Goal: Task Accomplishment & Management: Complete application form

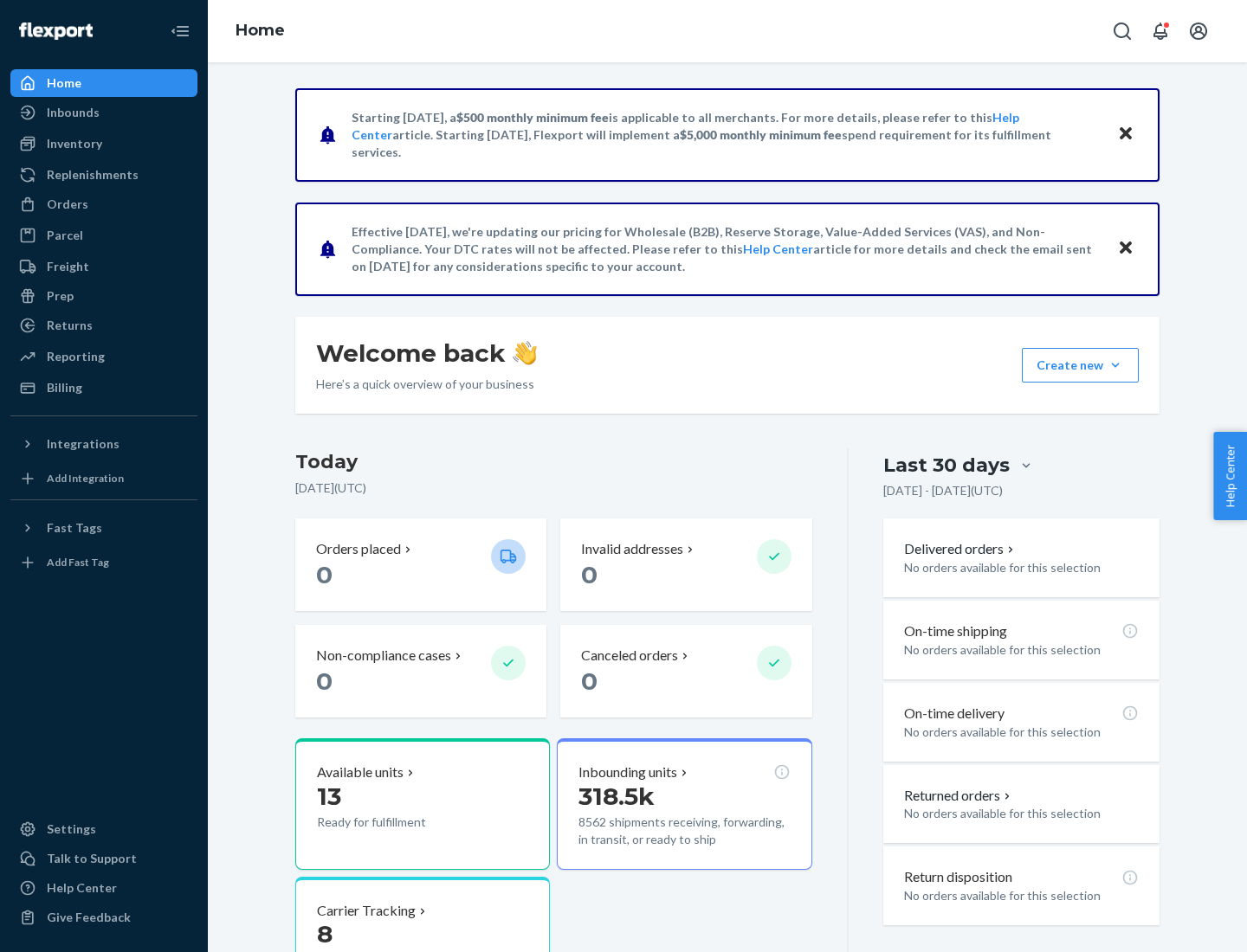
click at [1115, 365] on button "Create new Create new inbound Create new order Create new product" at bounding box center [1080, 365] width 117 height 35
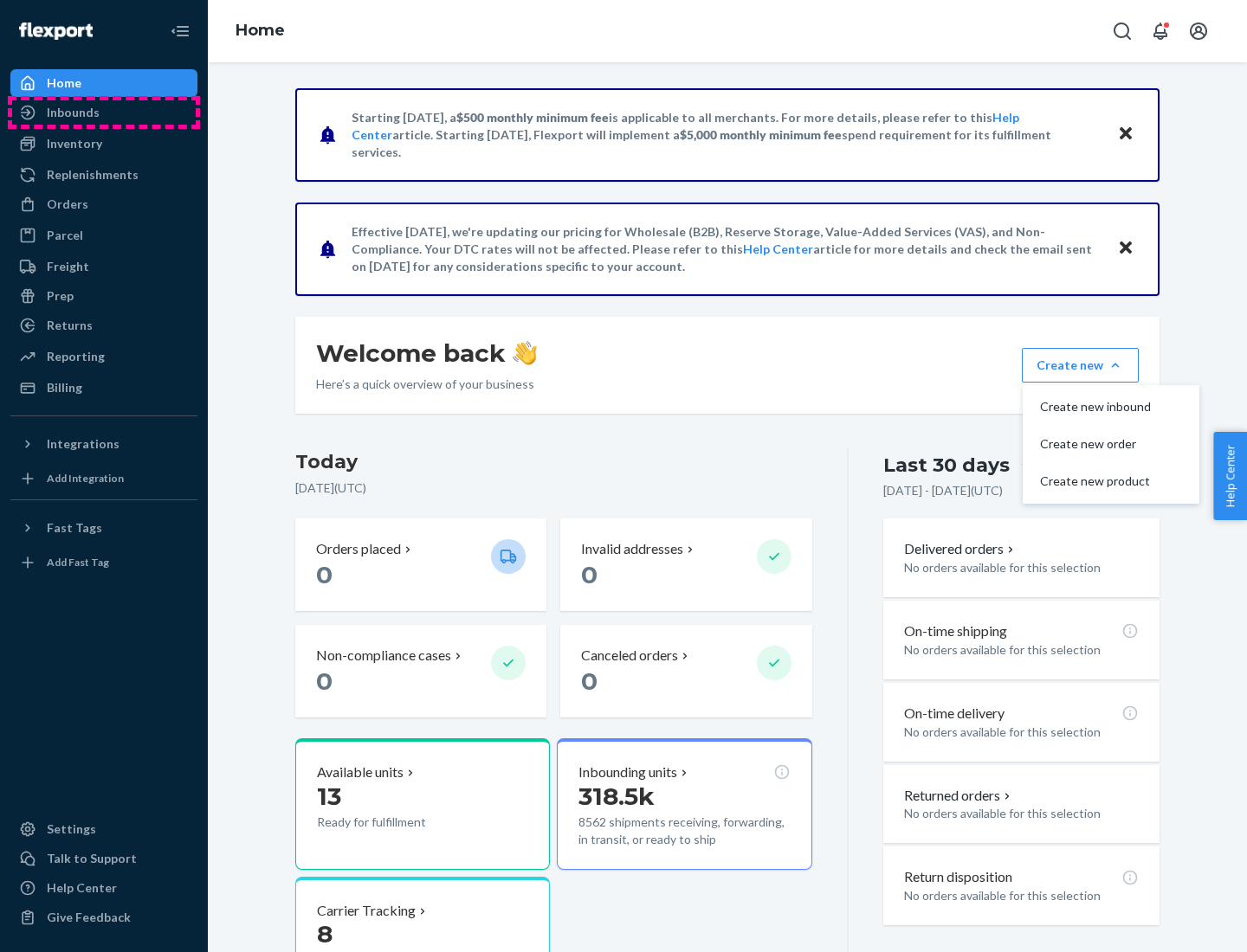
click at [104, 113] on div "Inbounds" at bounding box center [104, 113] width 183 height 25
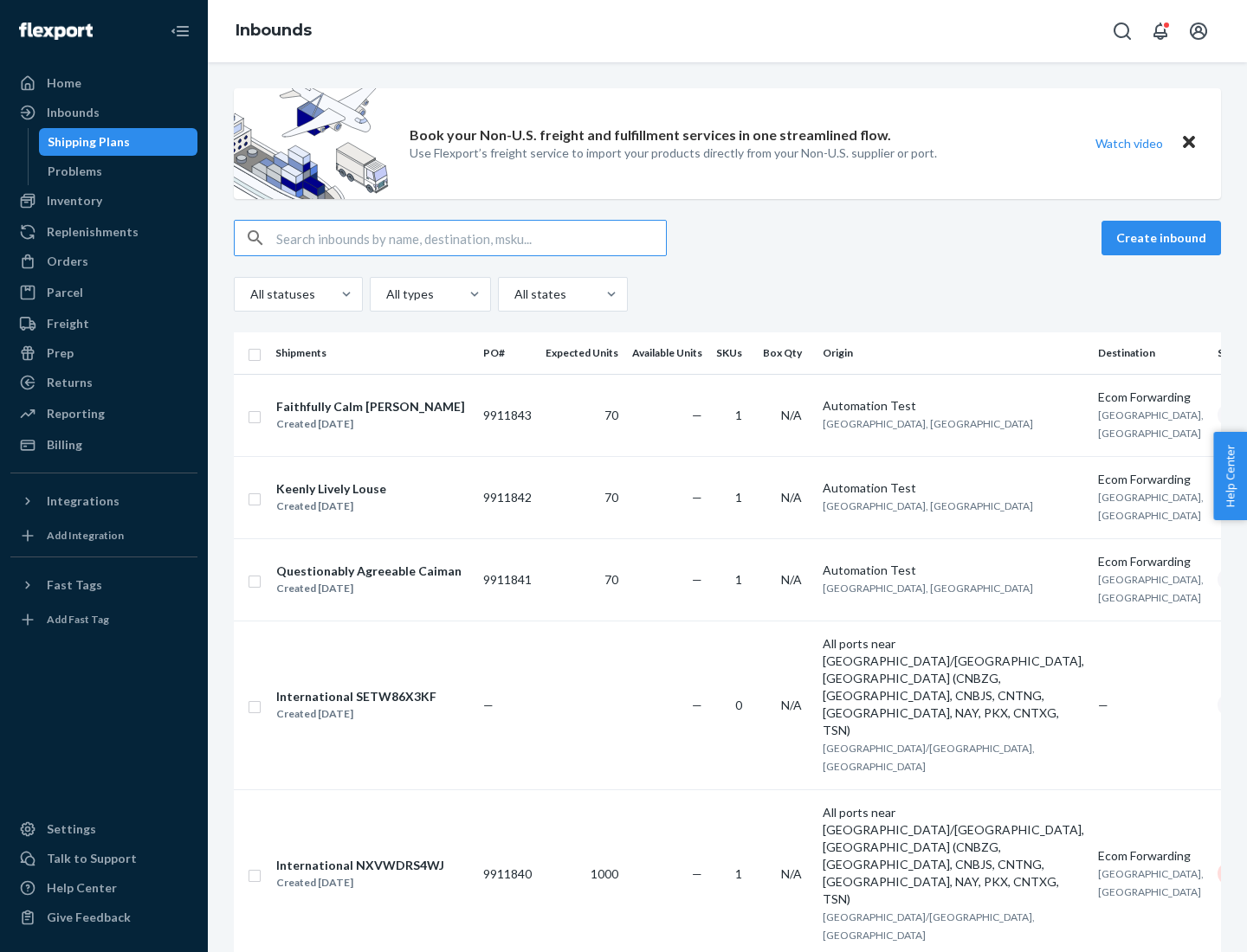
click at [1164, 238] on button "Create inbound" at bounding box center [1161, 237] width 119 height 35
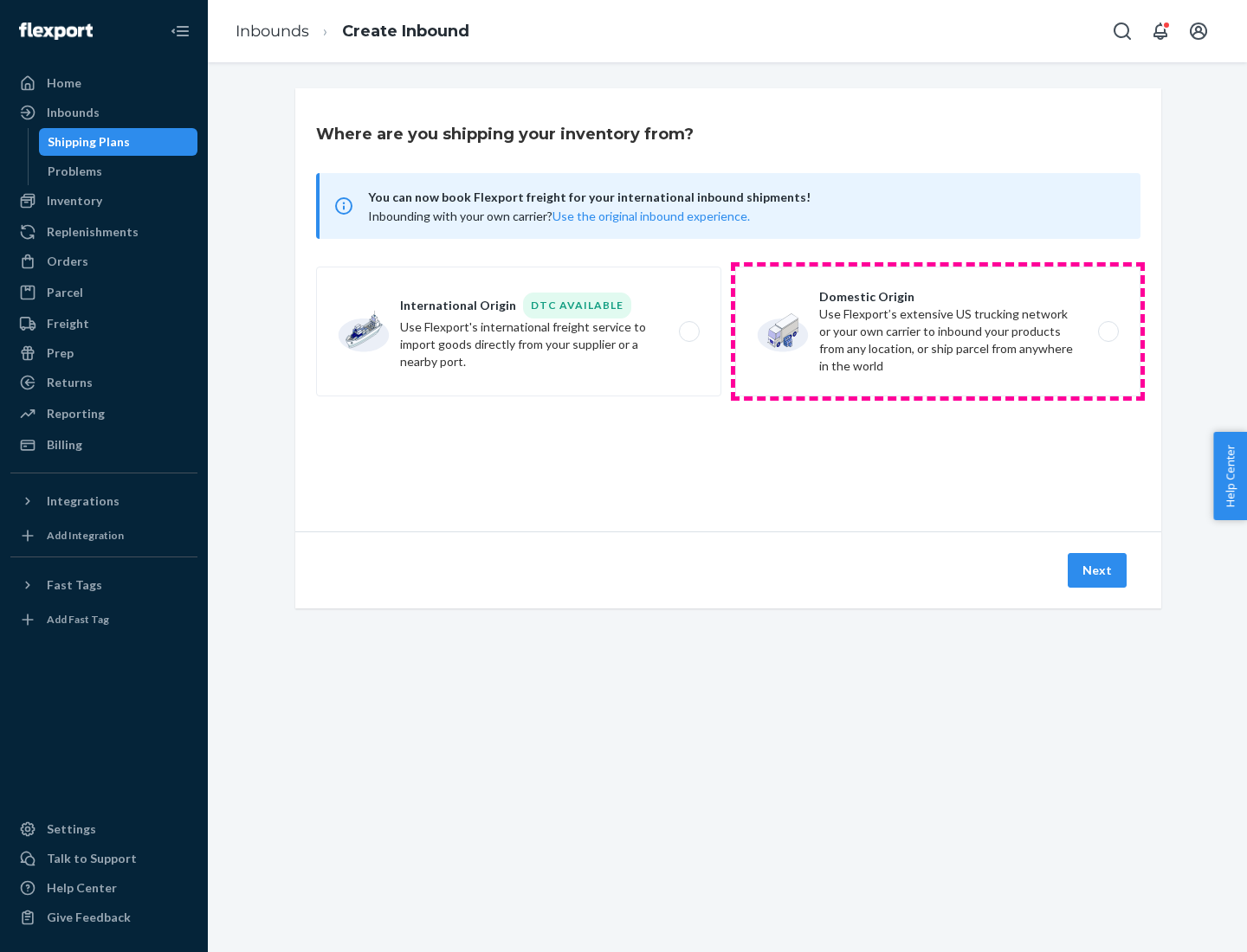
click at [938, 332] on label "Domestic Origin Use Flexport’s extensive US trucking network or your own carrie…" at bounding box center [937, 331] width 406 height 130
click at [1107, 332] on input "Domestic Origin Use Flexport’s extensive US trucking network or your own carrie…" at bounding box center [1113, 332] width 11 height 11
radio input "true"
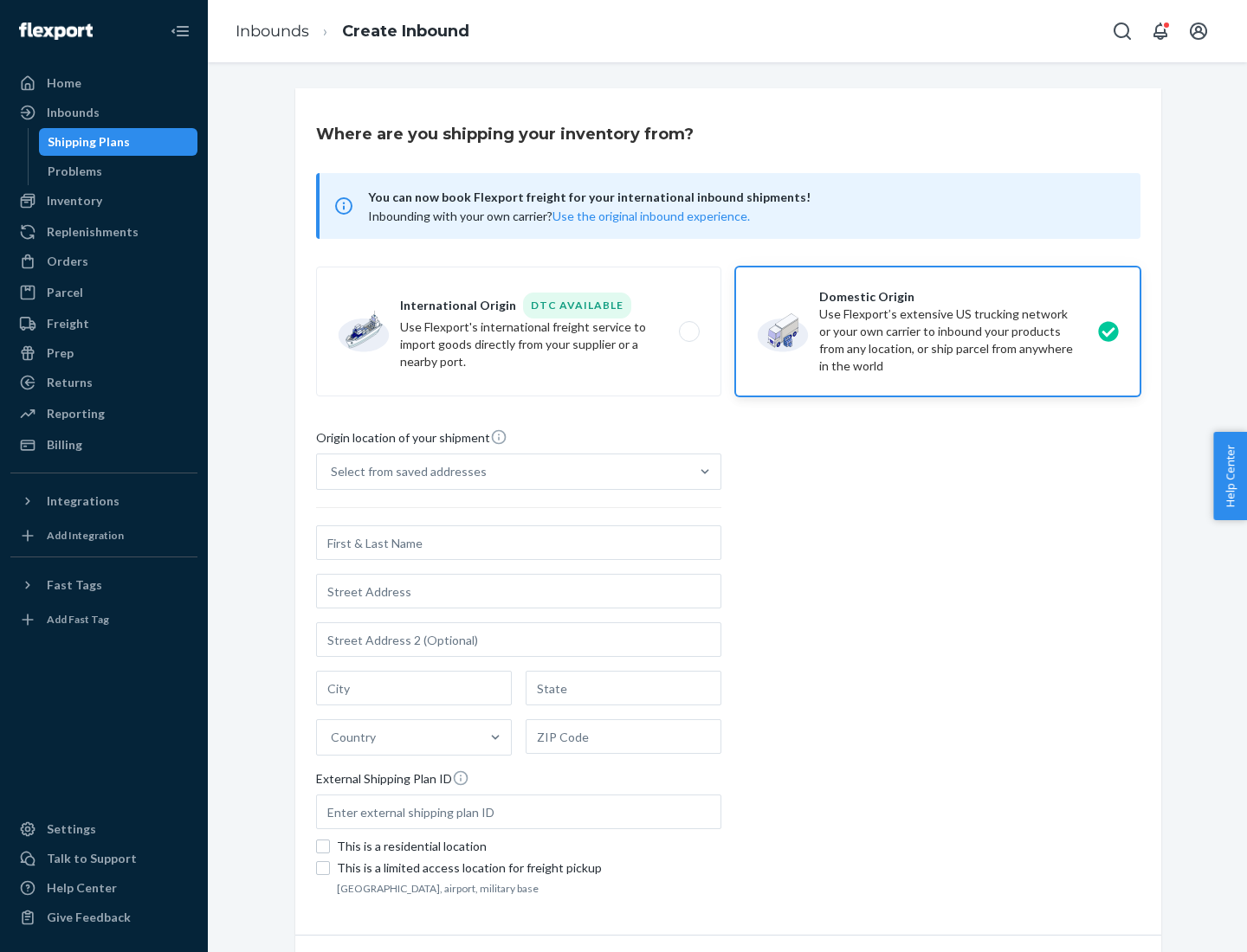
click at [503, 472] on div "Select from saved addresses" at bounding box center [503, 472] width 372 height 35
click at [333, 472] on input "Select from saved addresses" at bounding box center [332, 472] width 2 height 17
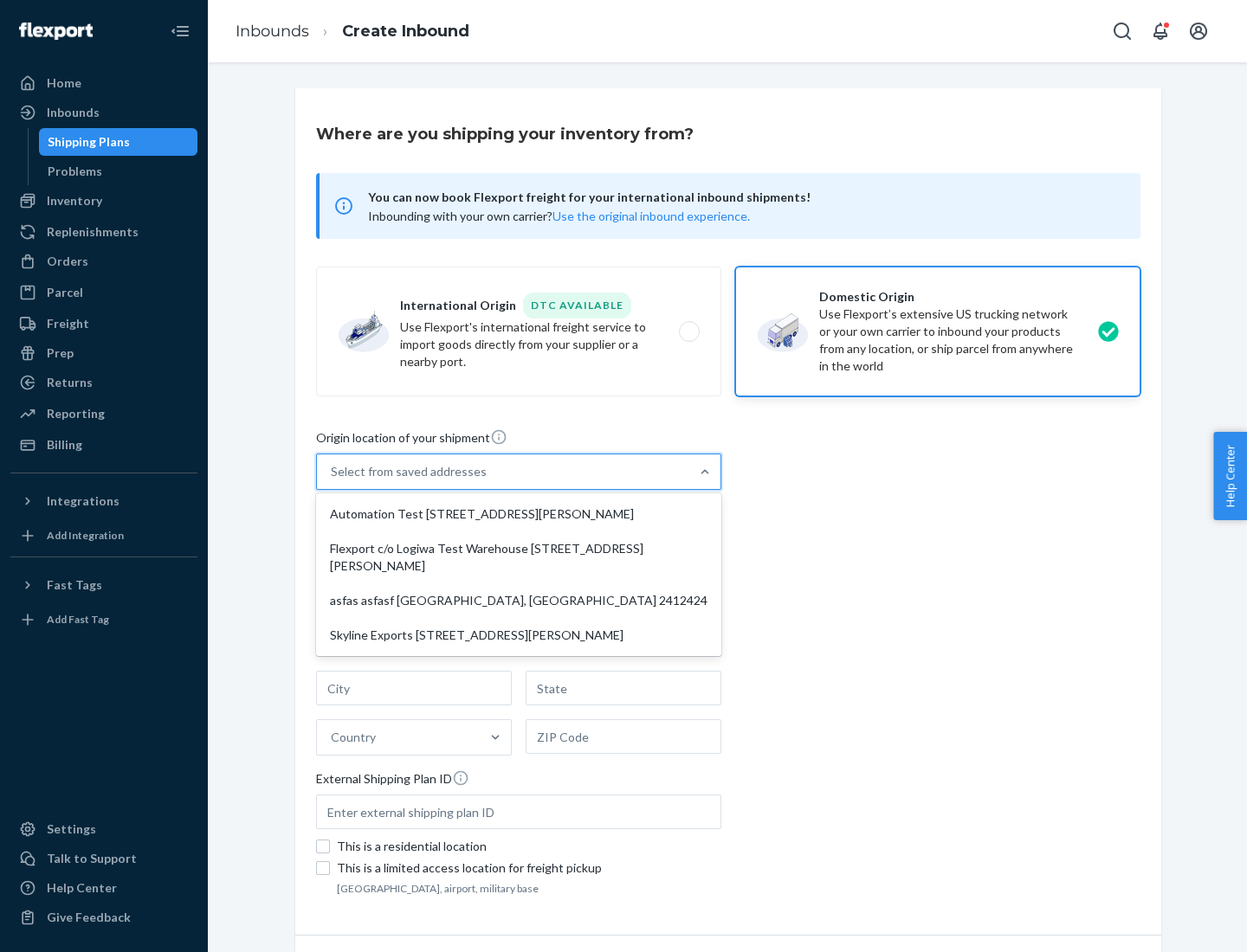
scroll to position [7, 0]
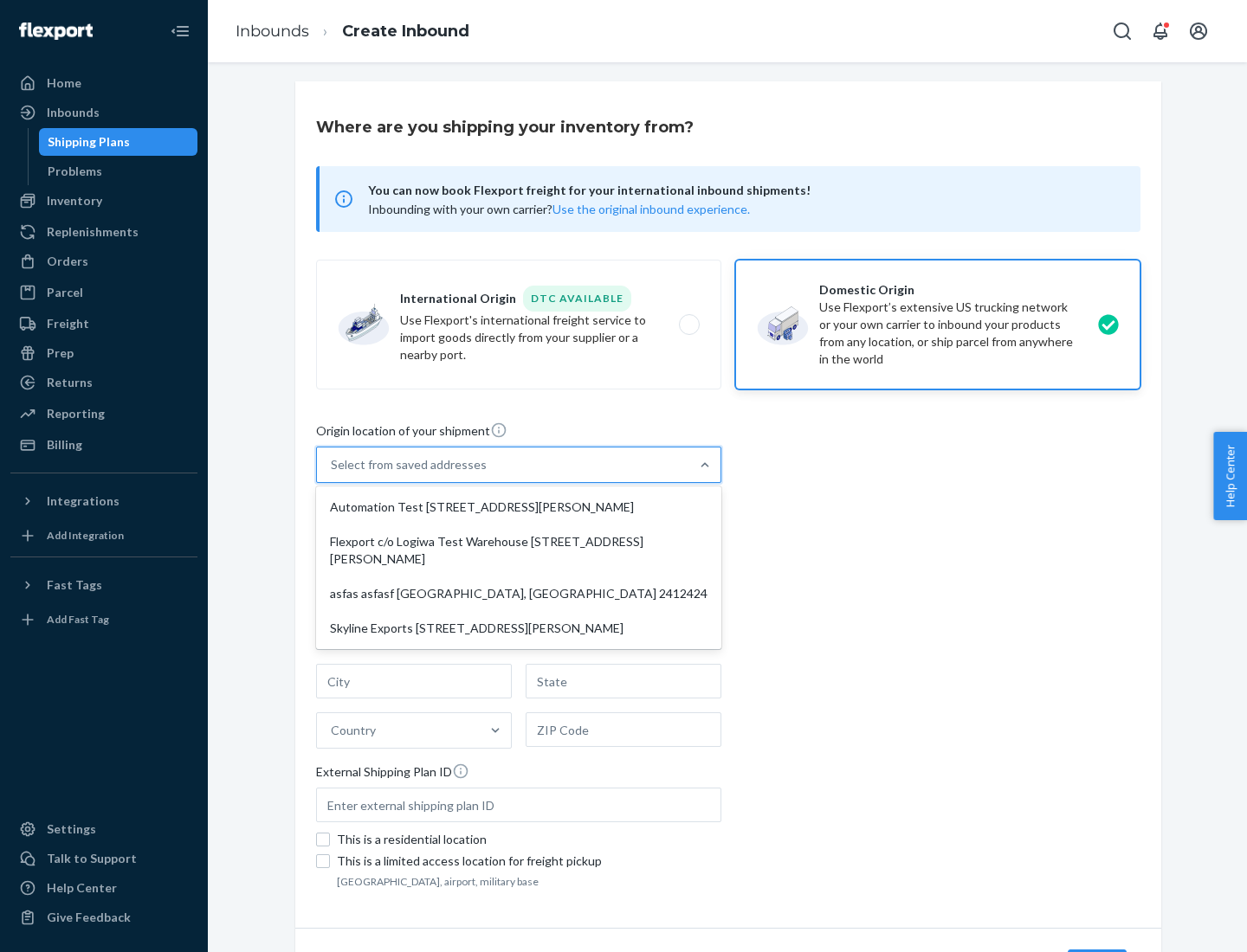
click at [518, 508] on div "Automation Test [STREET_ADDRESS][PERSON_NAME]" at bounding box center [518, 507] width 398 height 35
click at [333, 474] on input "option Automation Test [STREET_ADDRESS][PERSON_NAME] focused, 1 of 4. 4 results…" at bounding box center [332, 465] width 2 height 17
type input "Automation Test"
type input "9th Floor"
type input "[GEOGRAPHIC_DATA]"
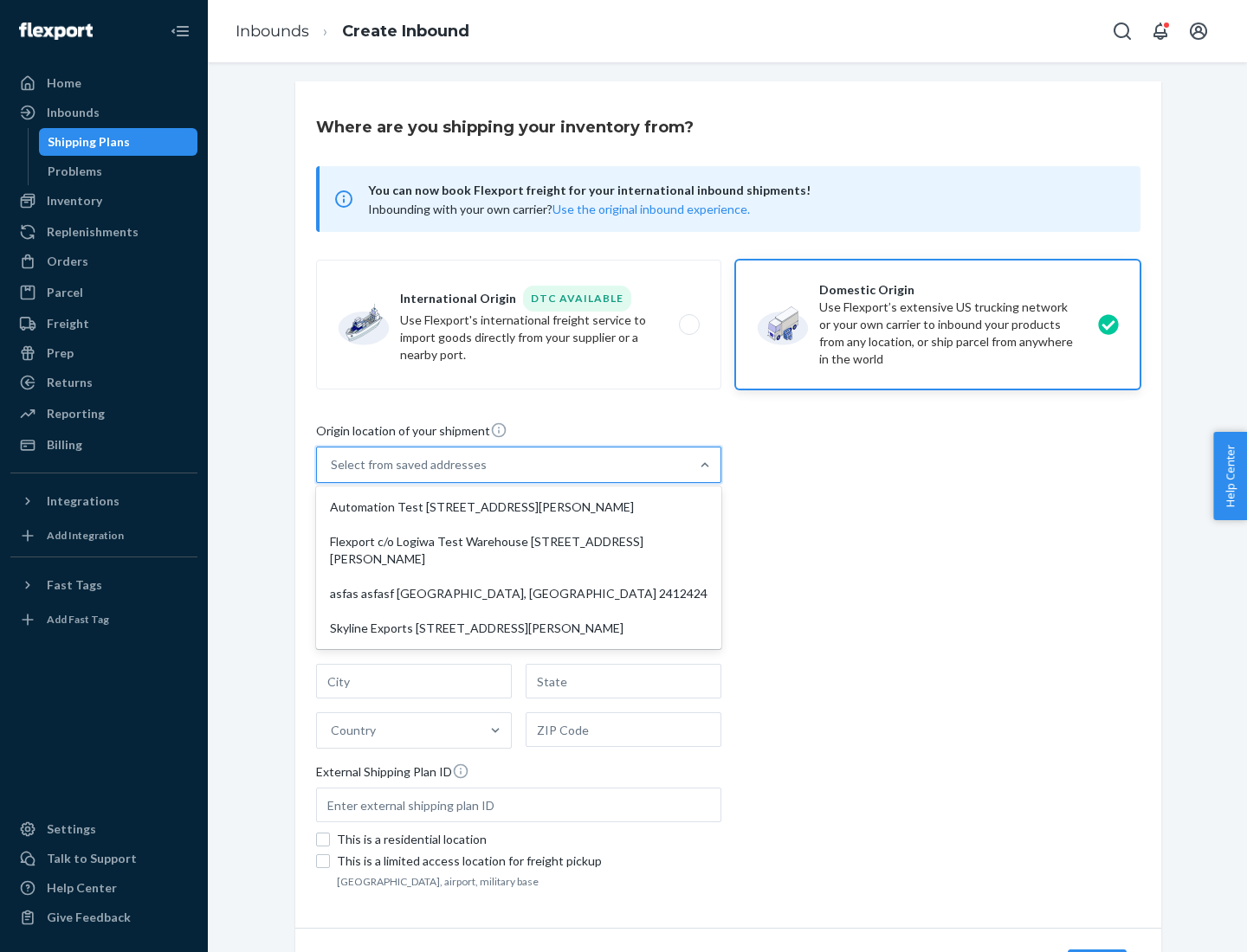
type input "CA"
type input "94104"
type input "[STREET_ADDRESS][PERSON_NAME]"
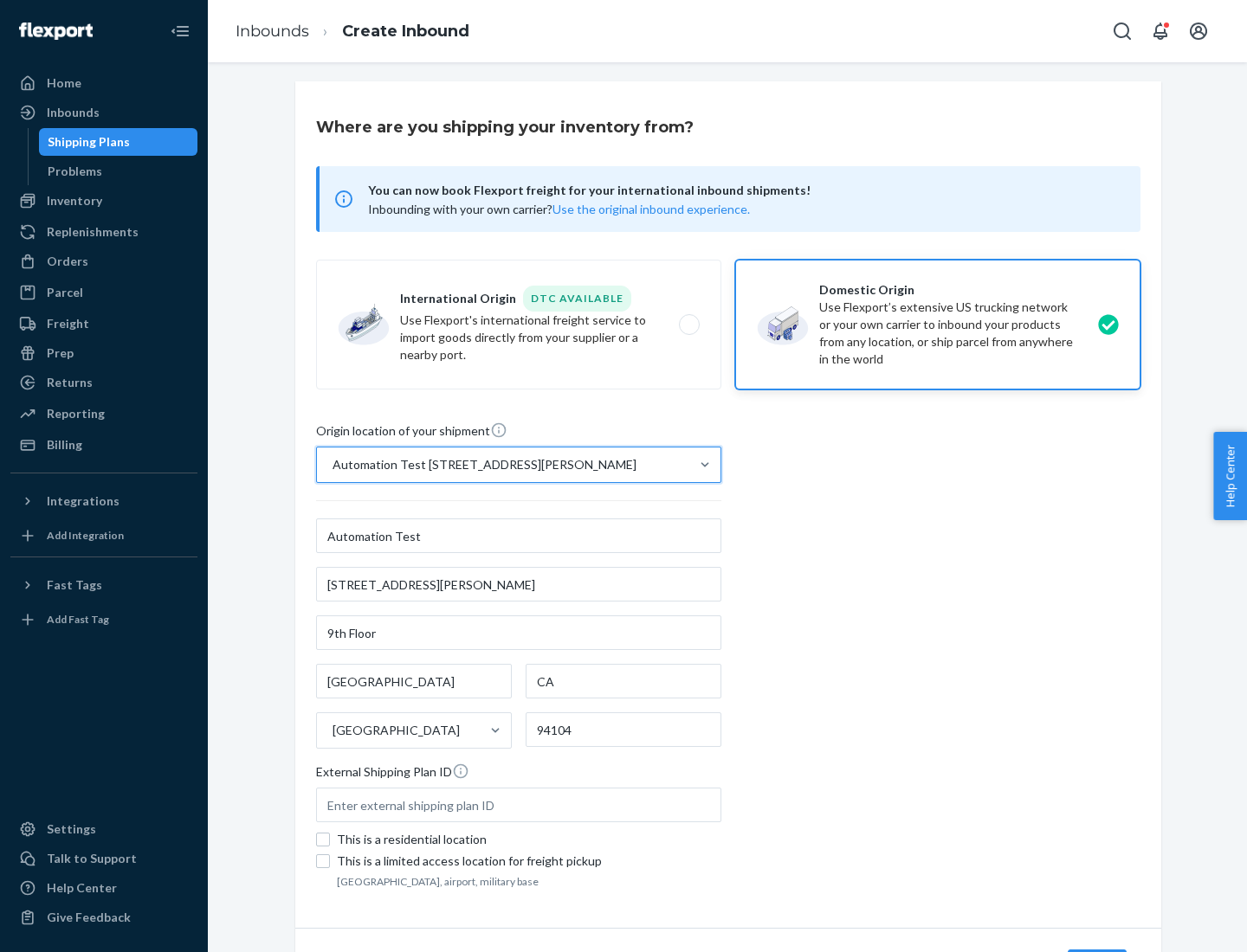
scroll to position [101, 0]
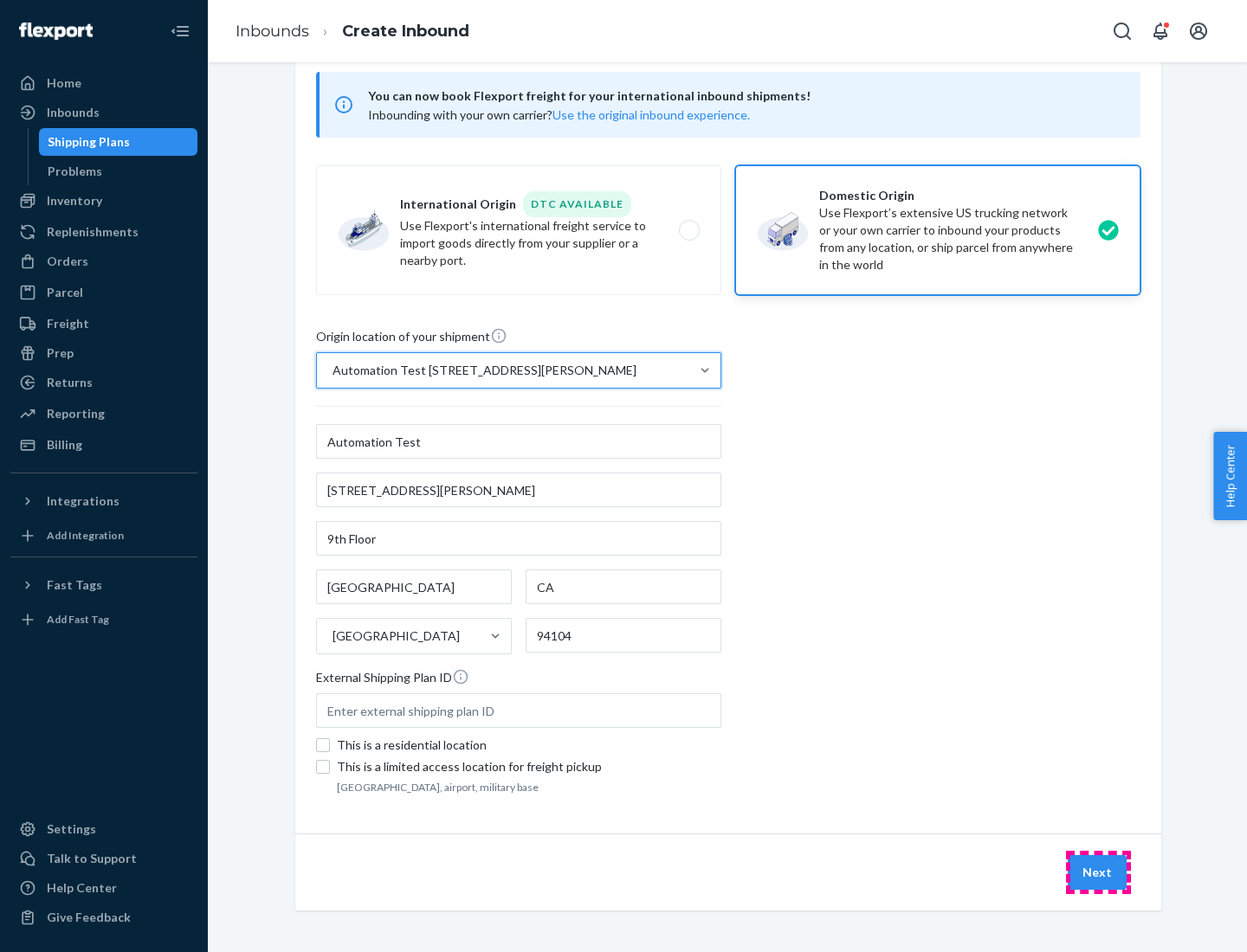
click at [1098, 873] on button "Next" at bounding box center [1097, 873] width 59 height 35
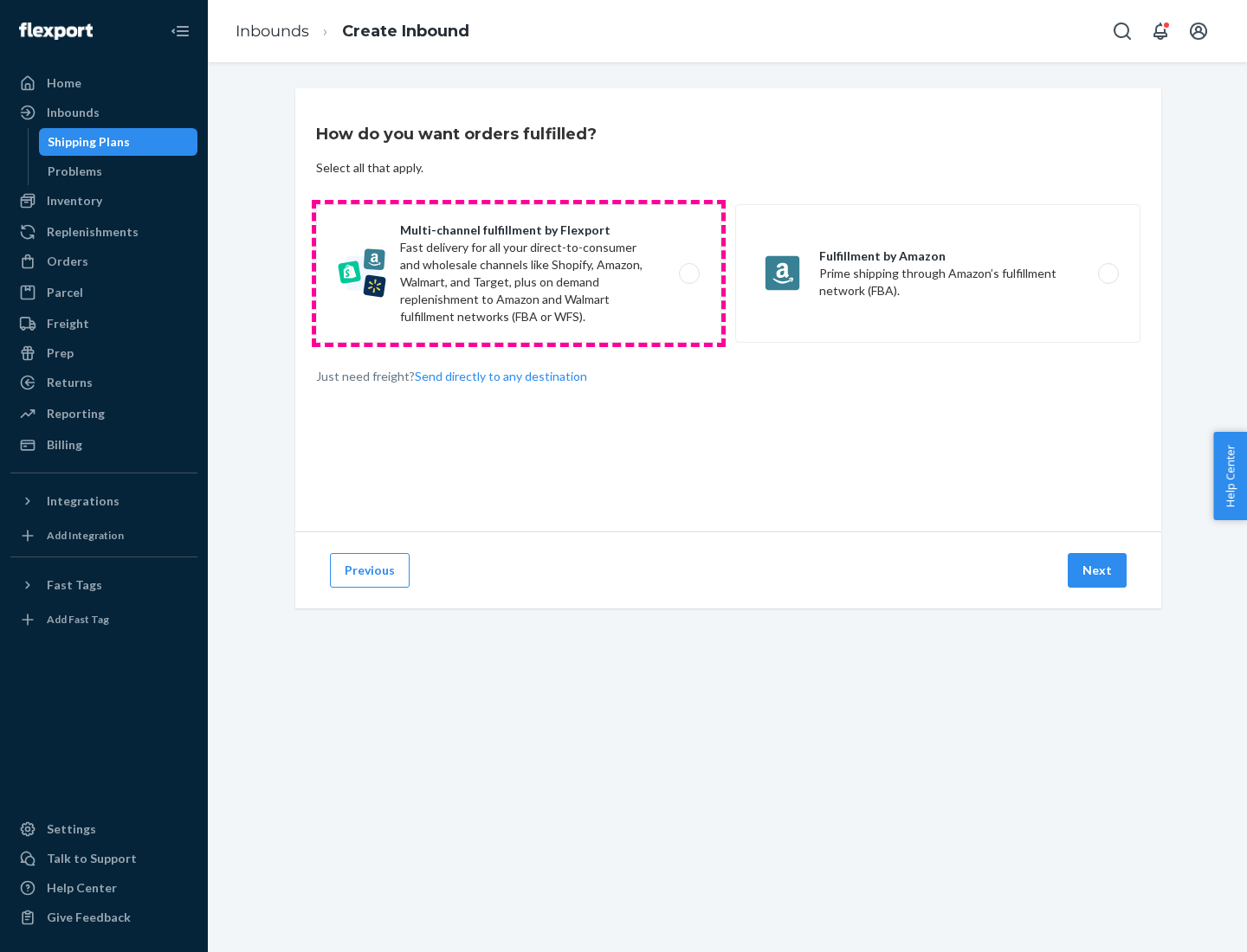
click at [518, 273] on label "Multi-channel fulfillment by Flexport Fast delivery for all your direct-to-cons…" at bounding box center [518, 273] width 406 height 139
click at [688, 273] on input "Multi-channel fulfillment by Flexport Fast delivery for all your direct-to-cons…" at bounding box center [694, 274] width 11 height 11
radio input "true"
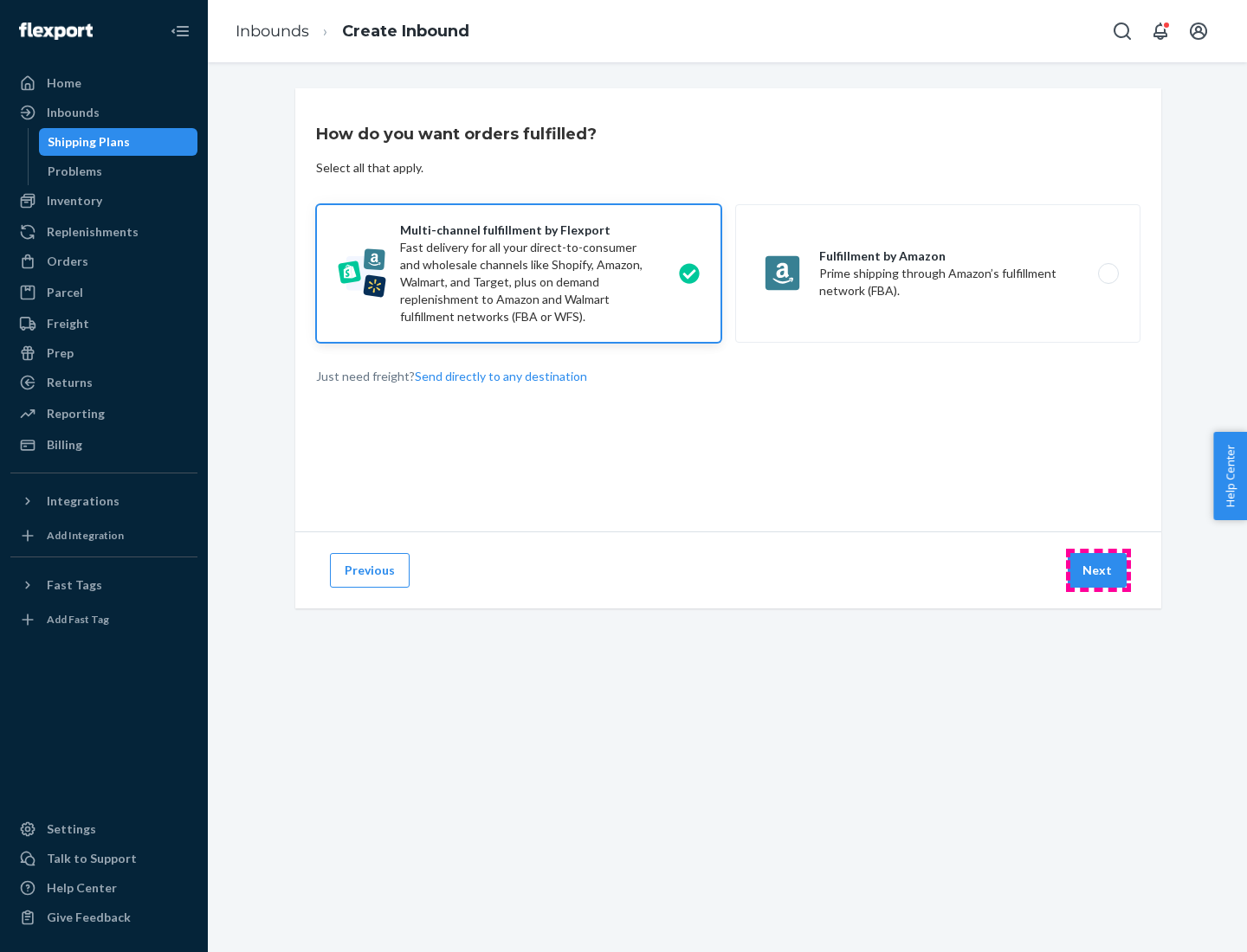
click at [1098, 570] on button "Next" at bounding box center [1097, 570] width 59 height 35
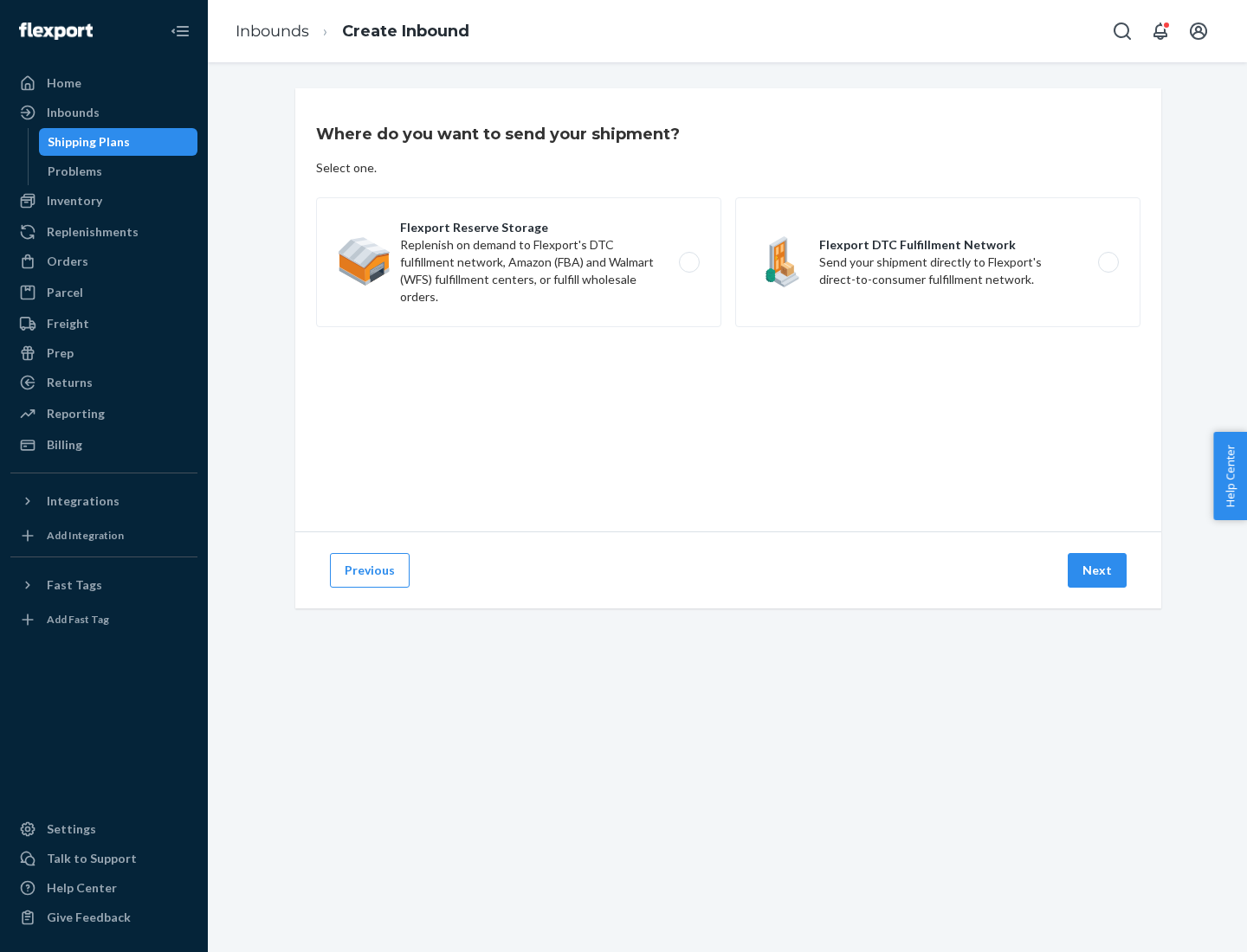
click at [938, 262] on label "Flexport DTC Fulfillment Network Send your shipment directly to Flexport's dire…" at bounding box center [937, 262] width 406 height 130
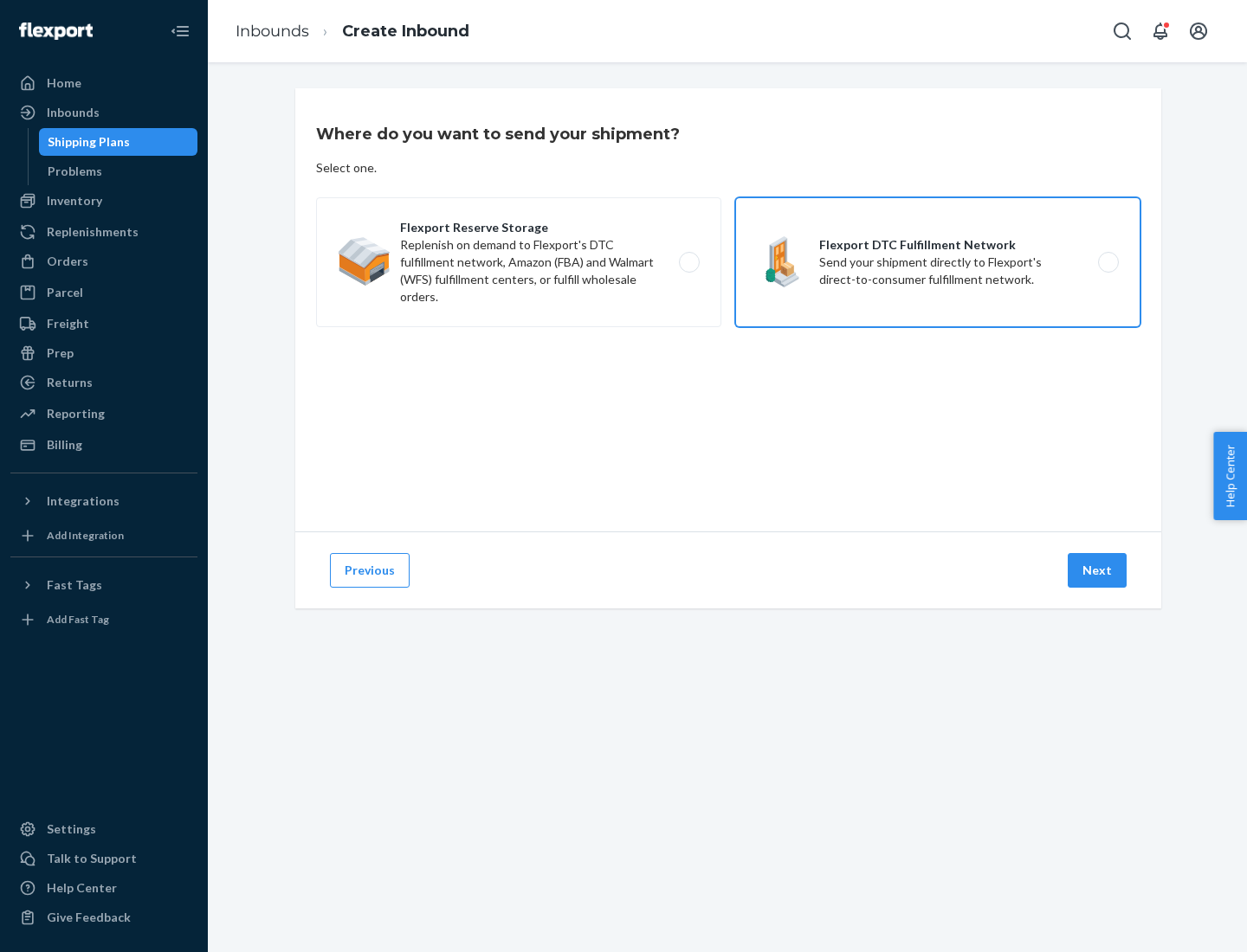
click at [1107, 262] on input "Flexport DTC Fulfillment Network Send your shipment directly to Flexport's dire…" at bounding box center [1113, 263] width 11 height 11
radio input "true"
click at [1098, 570] on button "Next" at bounding box center [1097, 570] width 59 height 35
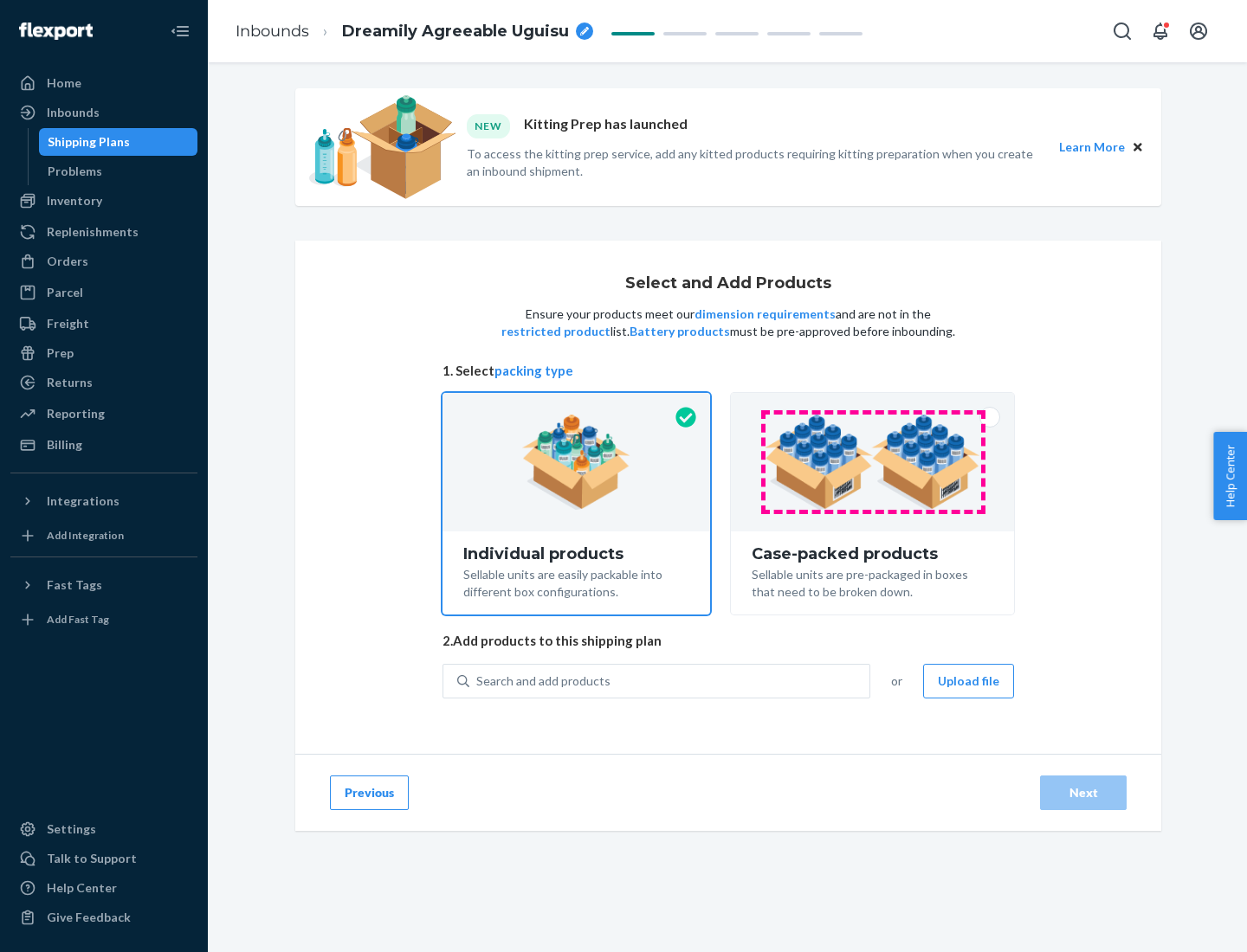
click at [873, 462] on img at bounding box center [873, 462] width 216 height 95
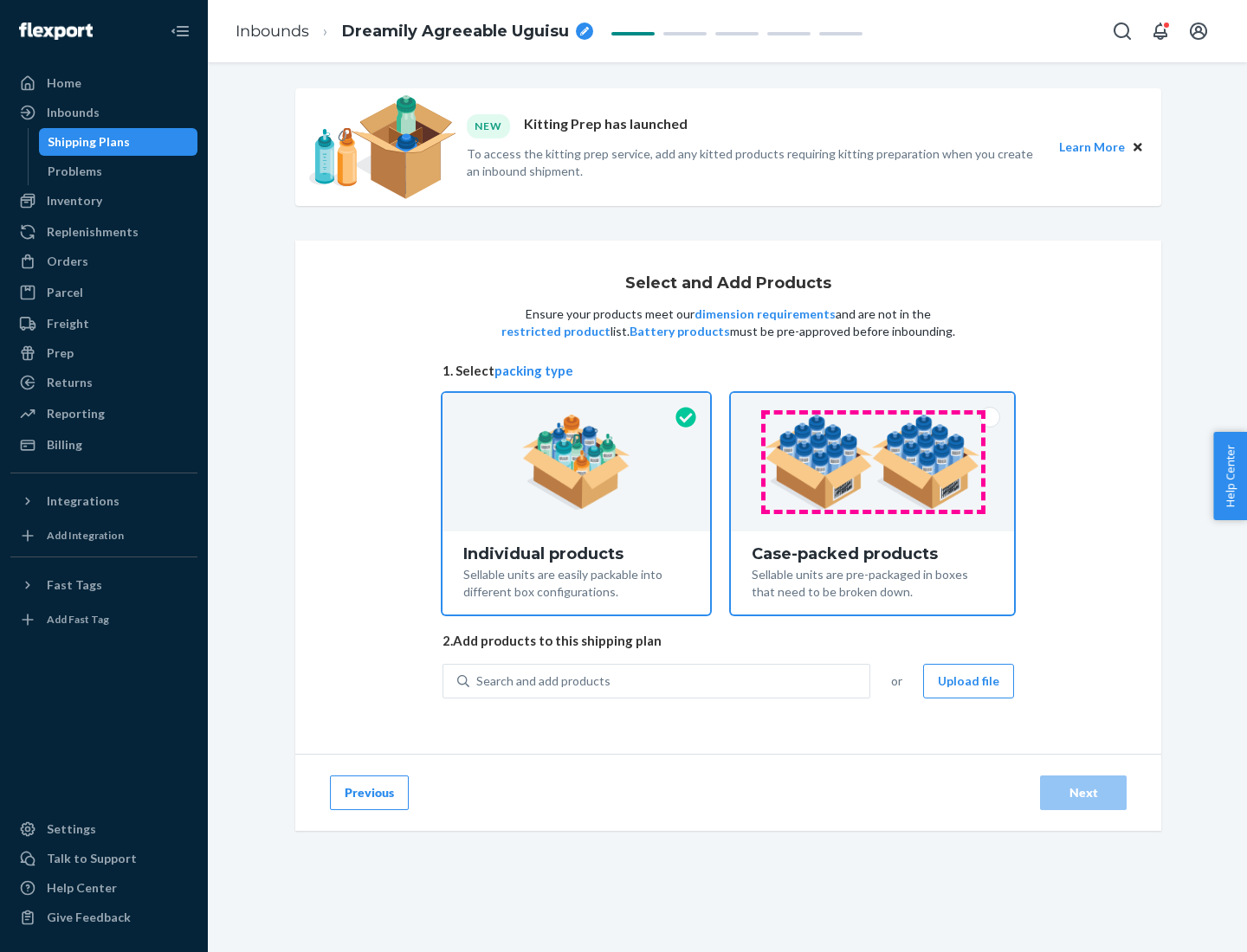
click at [873, 405] on input "Case-packed products Sellable units are pre-packaged in boxes that need to be b…" at bounding box center [873, 399] width 11 height 11
radio input "true"
radio input "false"
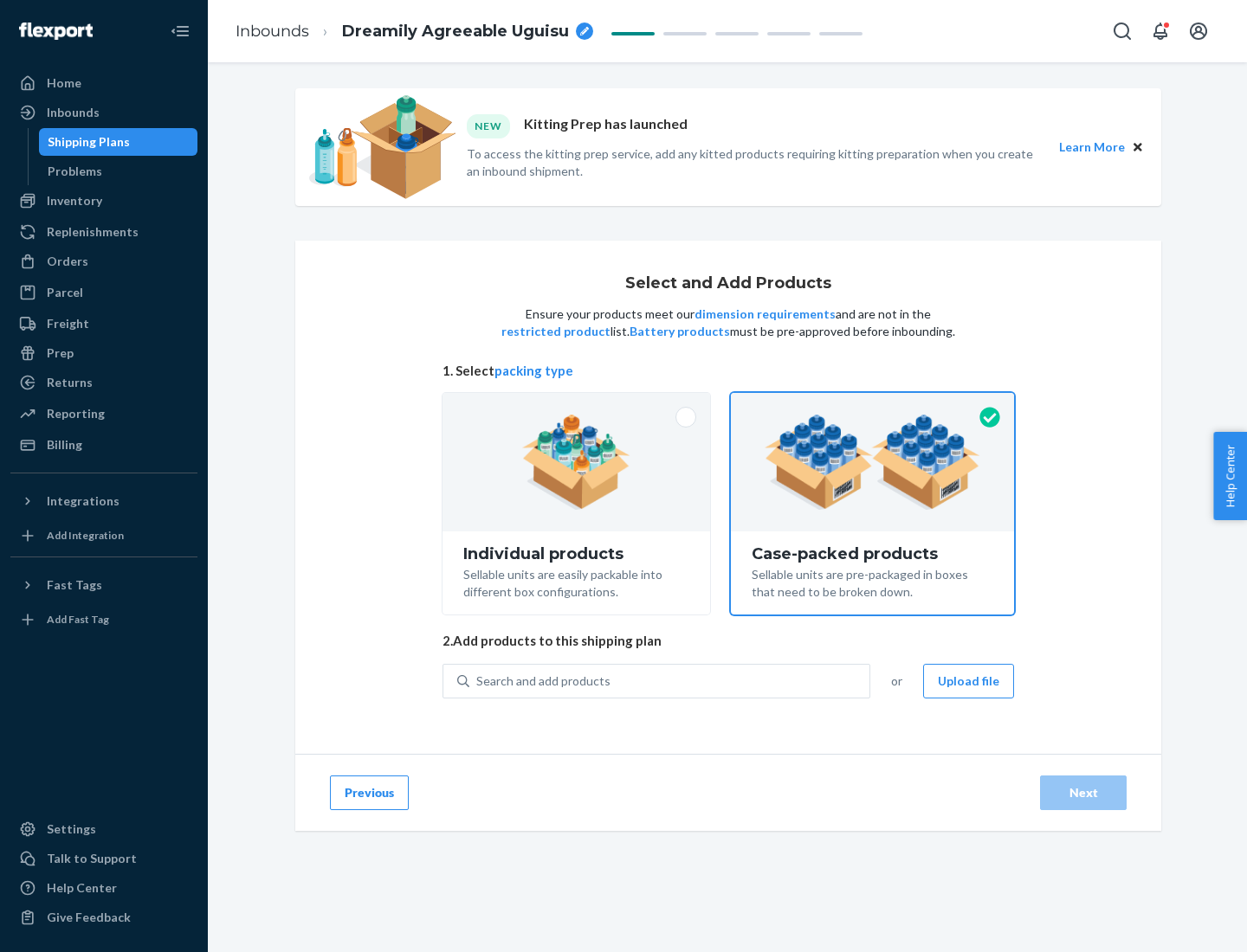
click at [670, 681] on div "Search and add products" at bounding box center [668, 681] width 400 height 31
click at [477, 681] on input "Search and add products" at bounding box center [477, 681] width 2 height 17
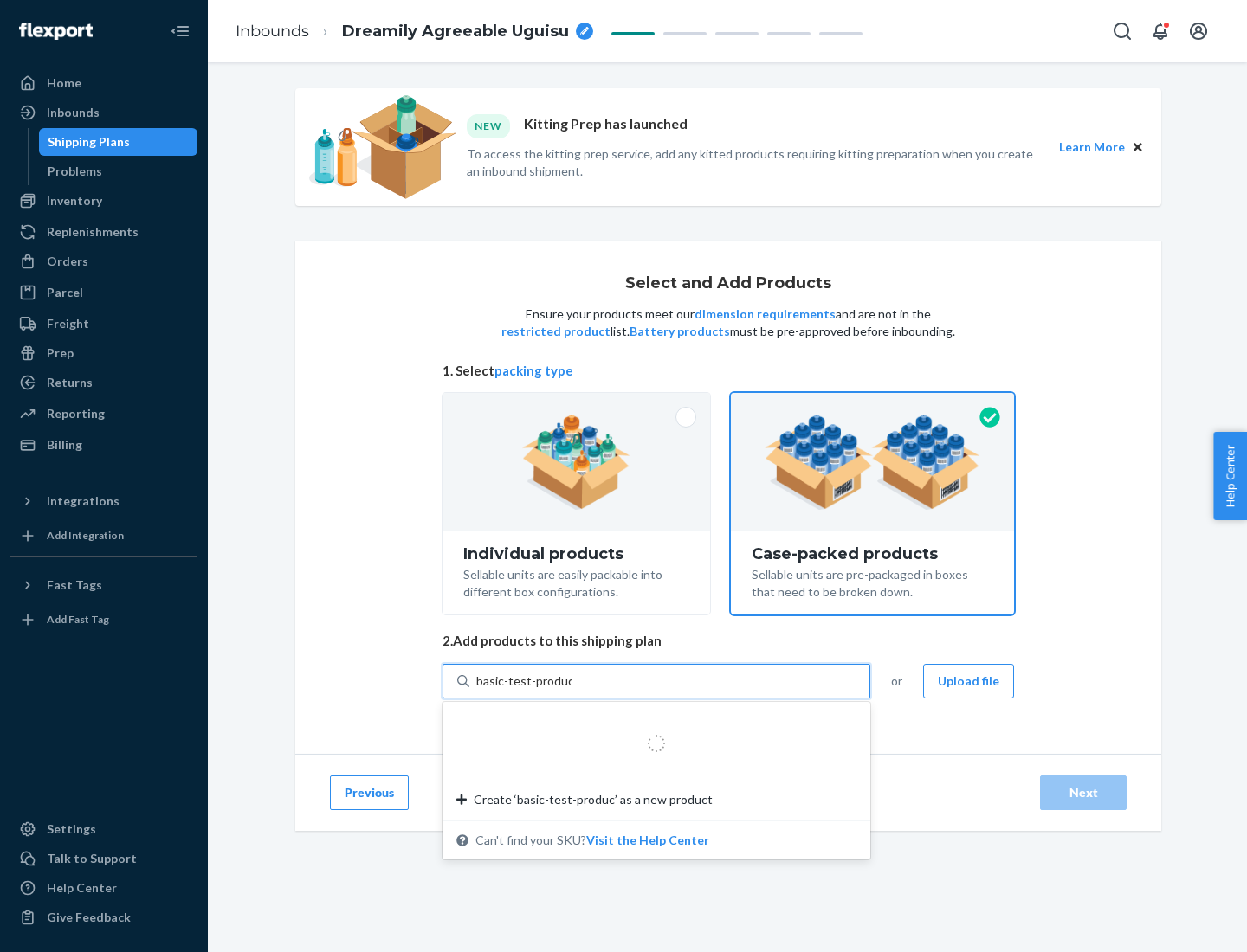
type input "basic-test-product-1"
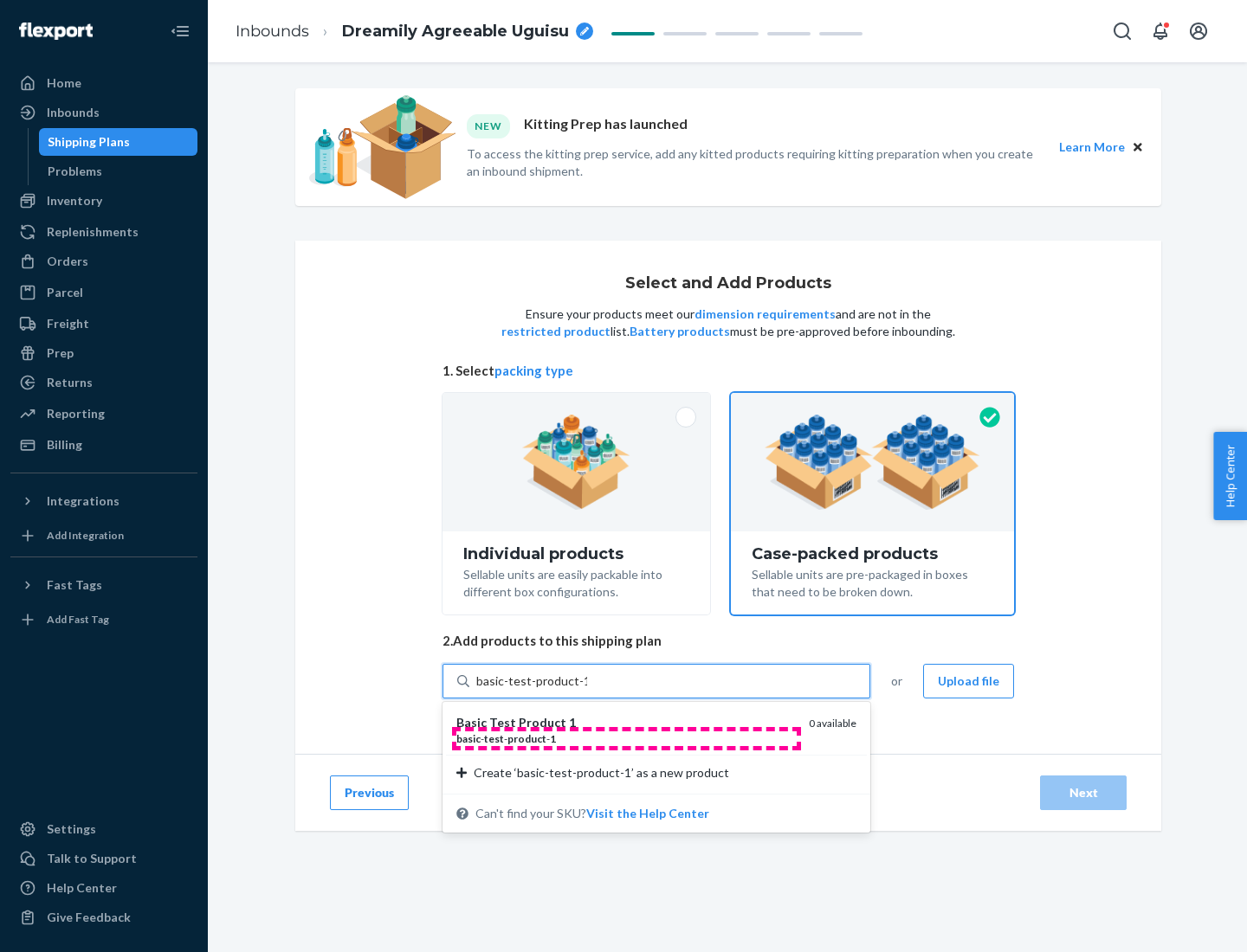
click at [626, 738] on div "basic - test - product - 1" at bounding box center [626, 739] width 338 height 15
click at [587, 690] on input "basic-test-product-1" at bounding box center [531, 681] width 111 height 17
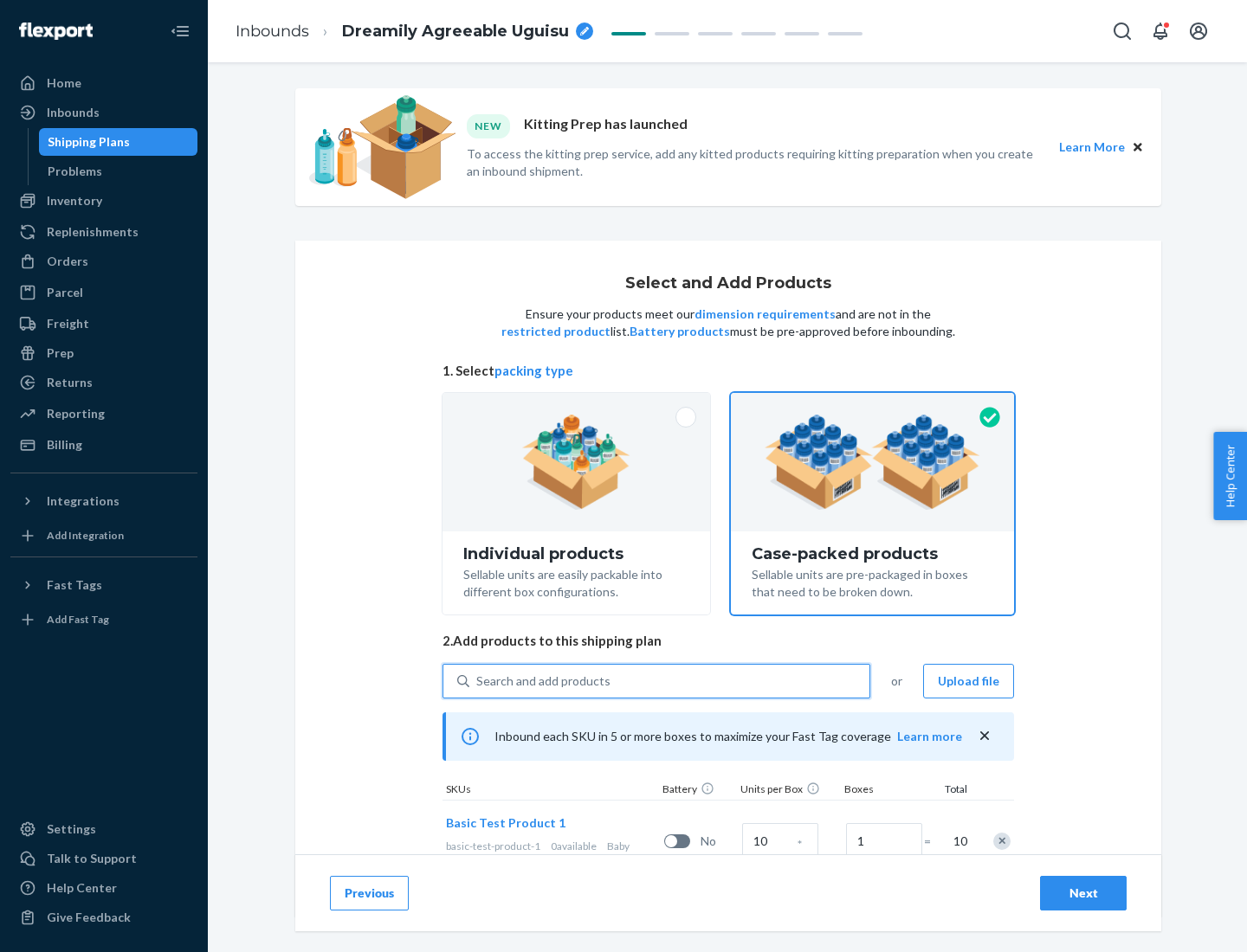
scroll to position [62, 0]
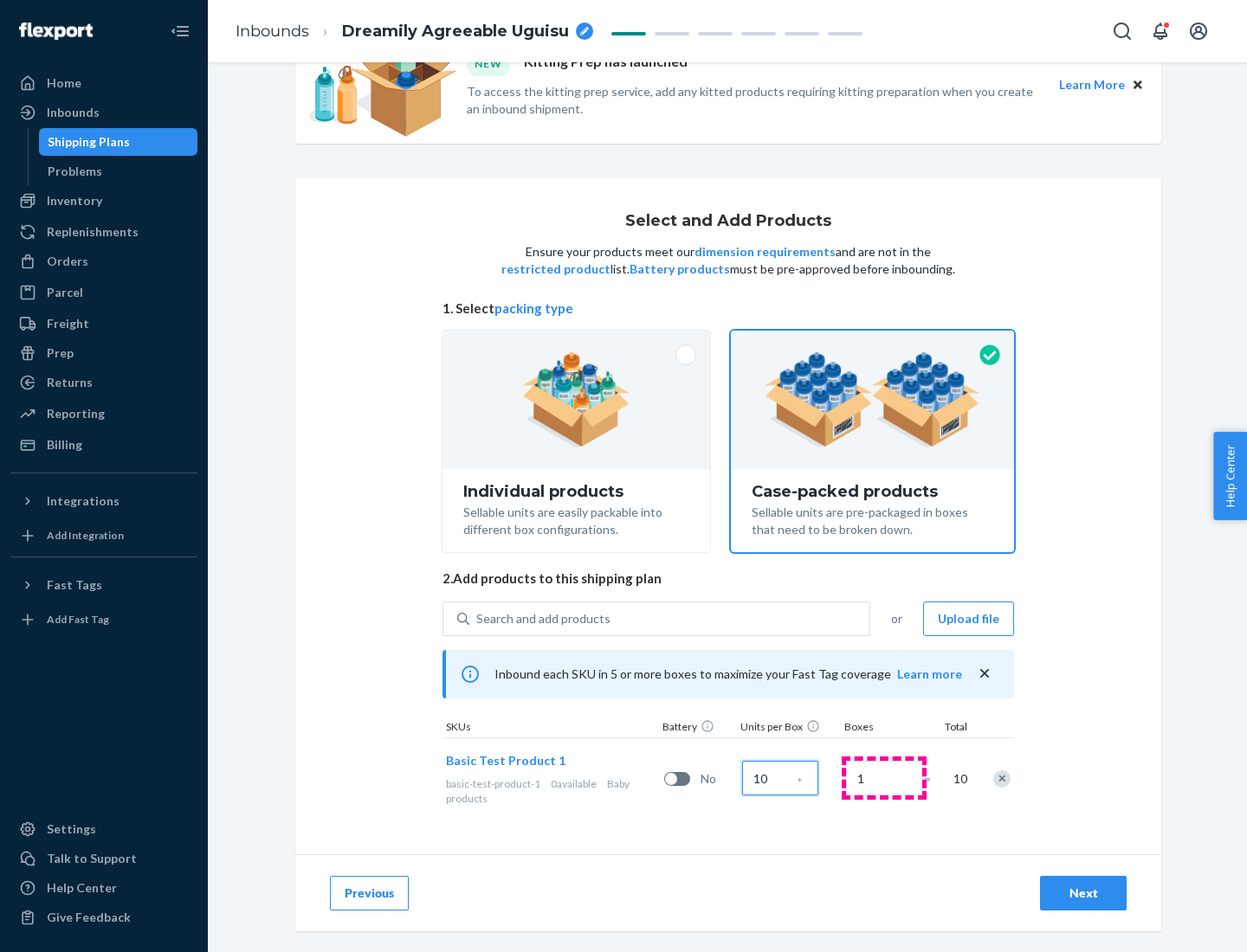
type input "10"
type input "7"
click at [1082, 893] on div "Next" at bounding box center [1082, 893] width 57 height 17
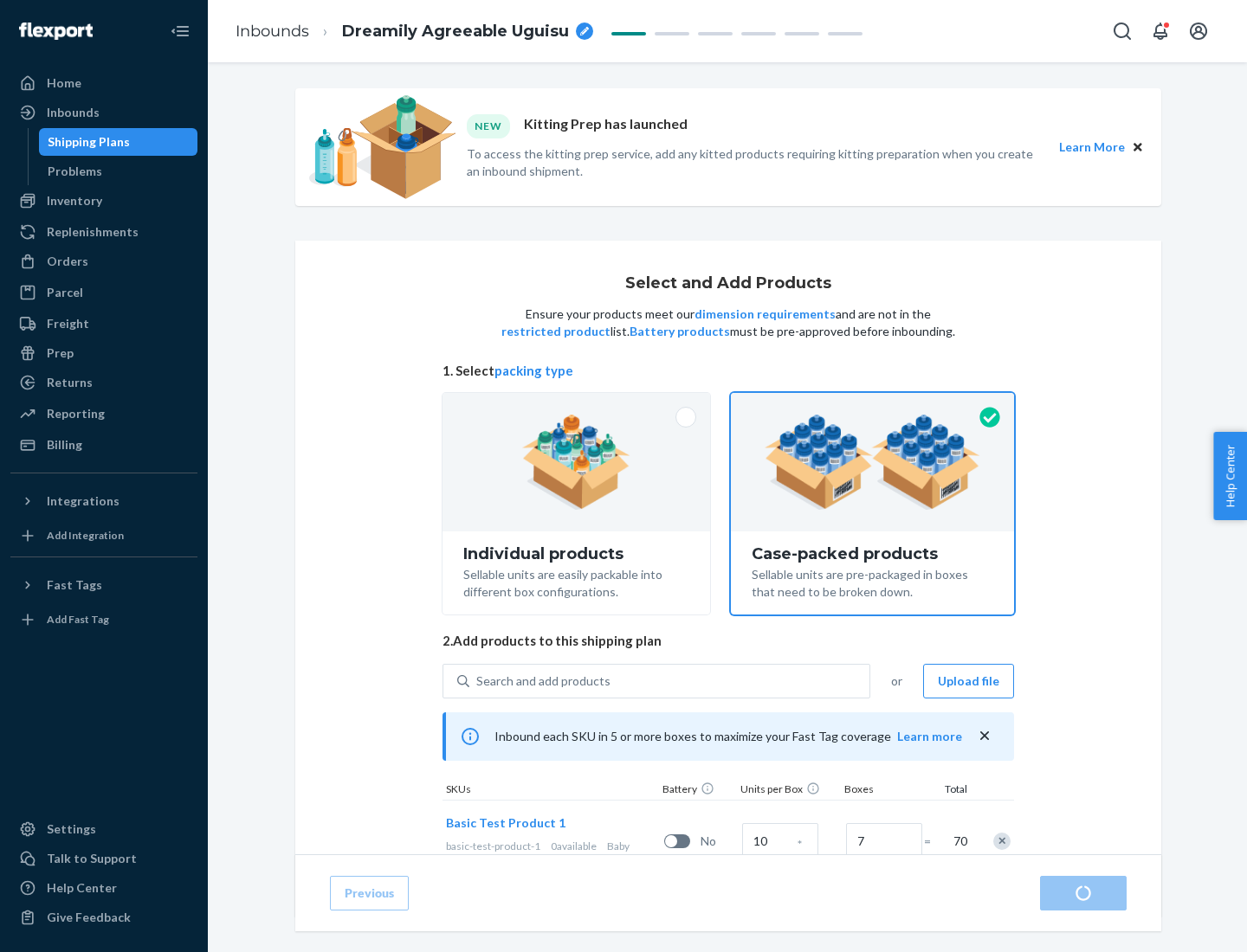
radio input "true"
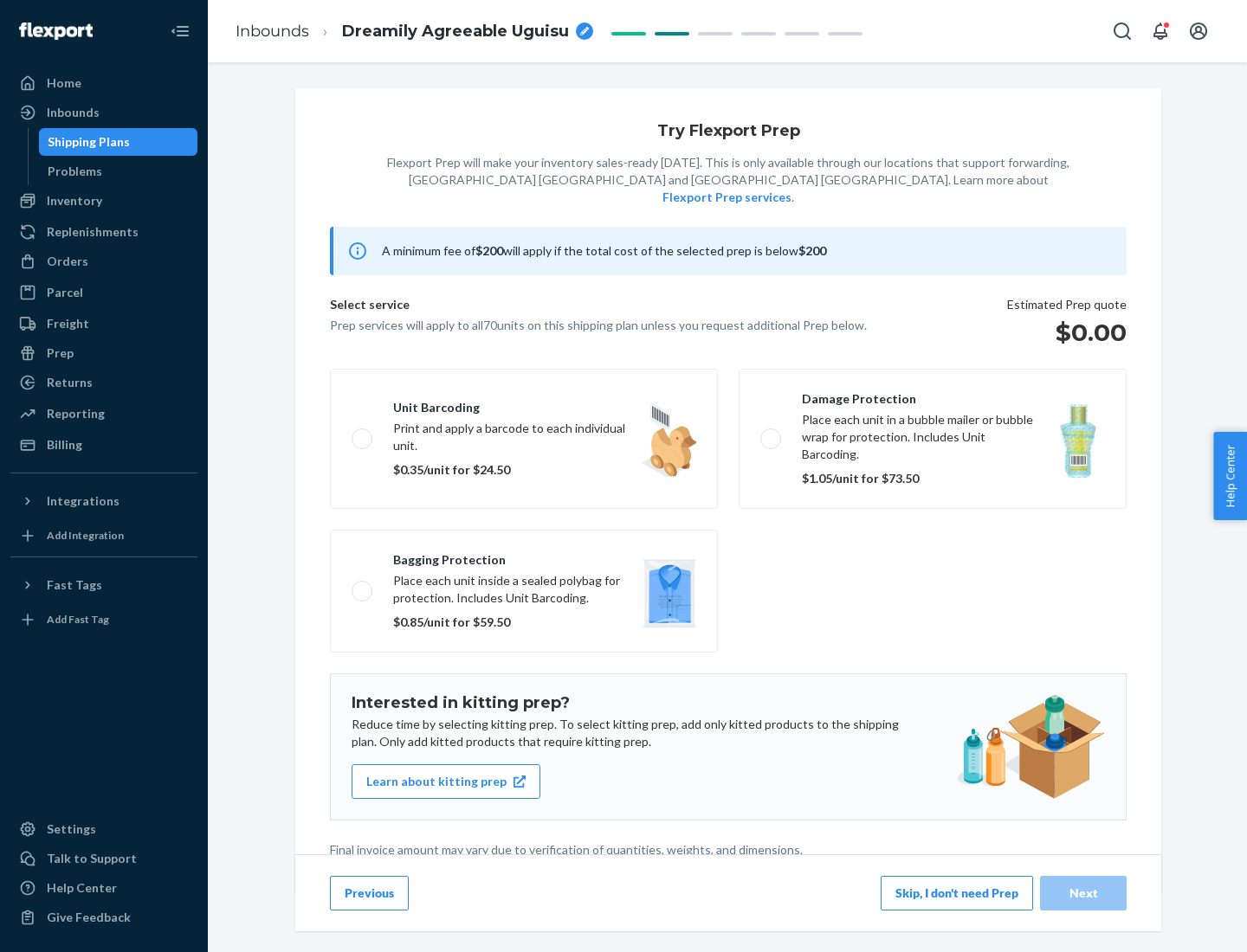
scroll to position [5, 0]
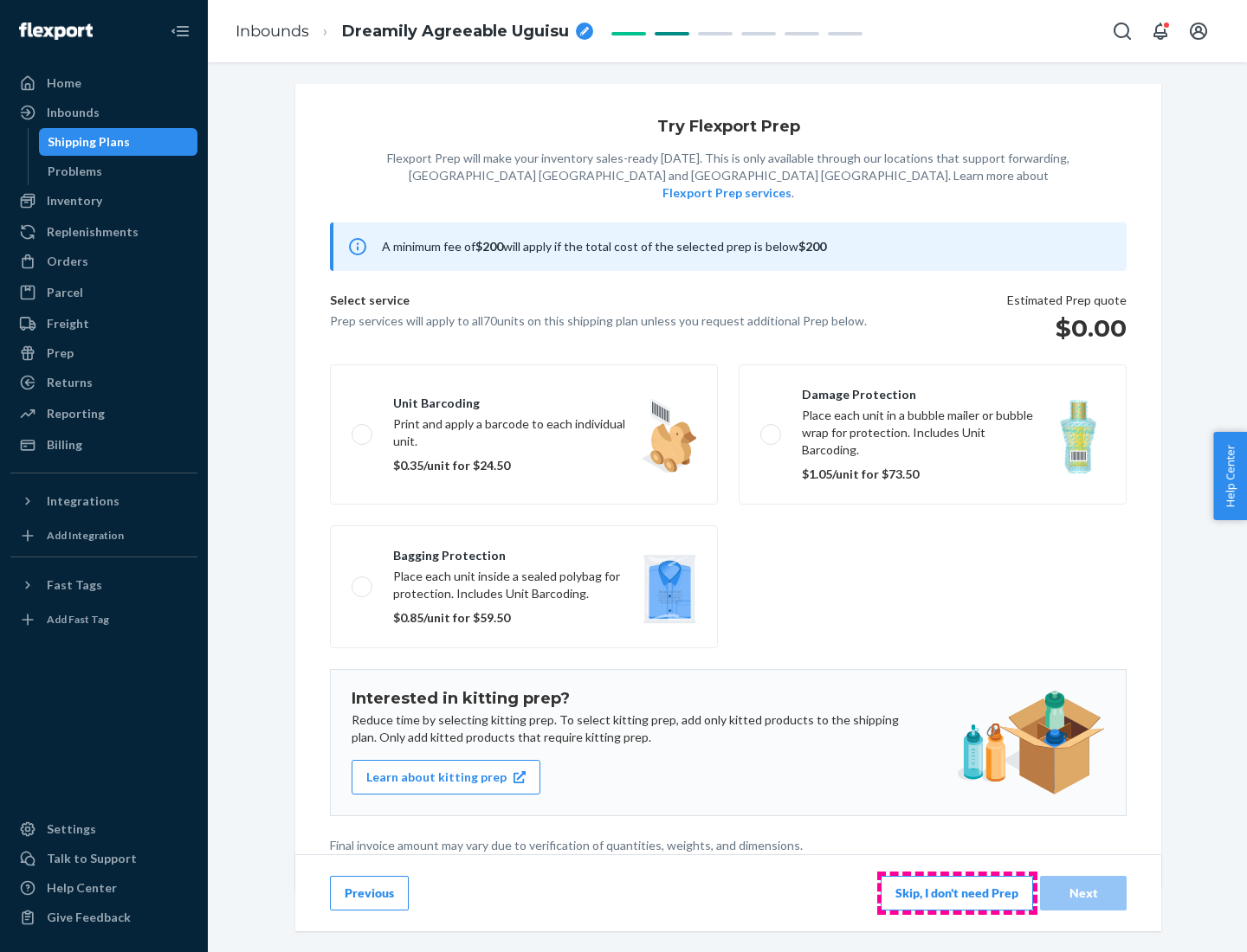
click at [957, 892] on button "Skip, I don't need Prep" at bounding box center [956, 893] width 152 height 35
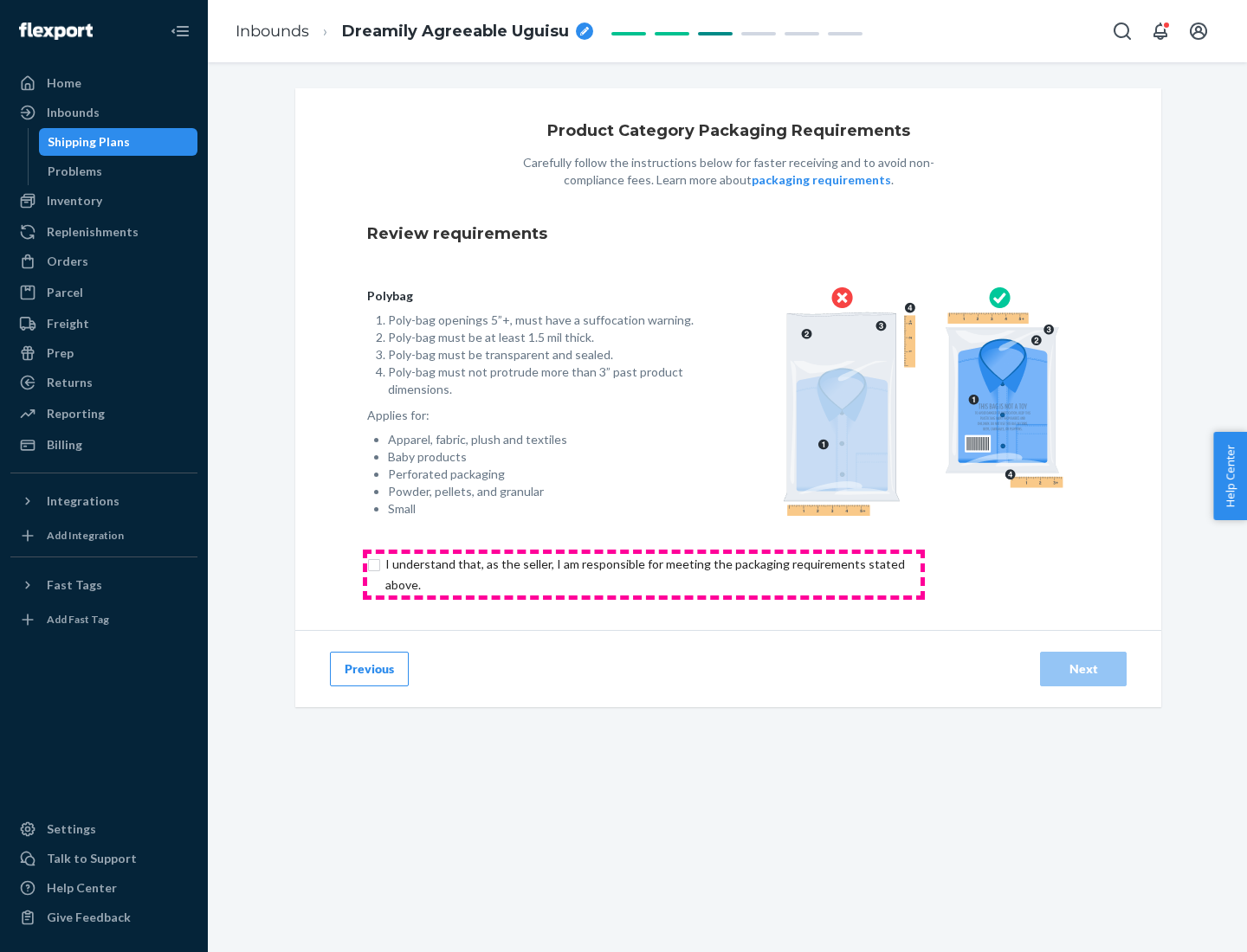
click at [643, 574] on input "checkbox" at bounding box center [654, 575] width 576 height 42
checkbox input "true"
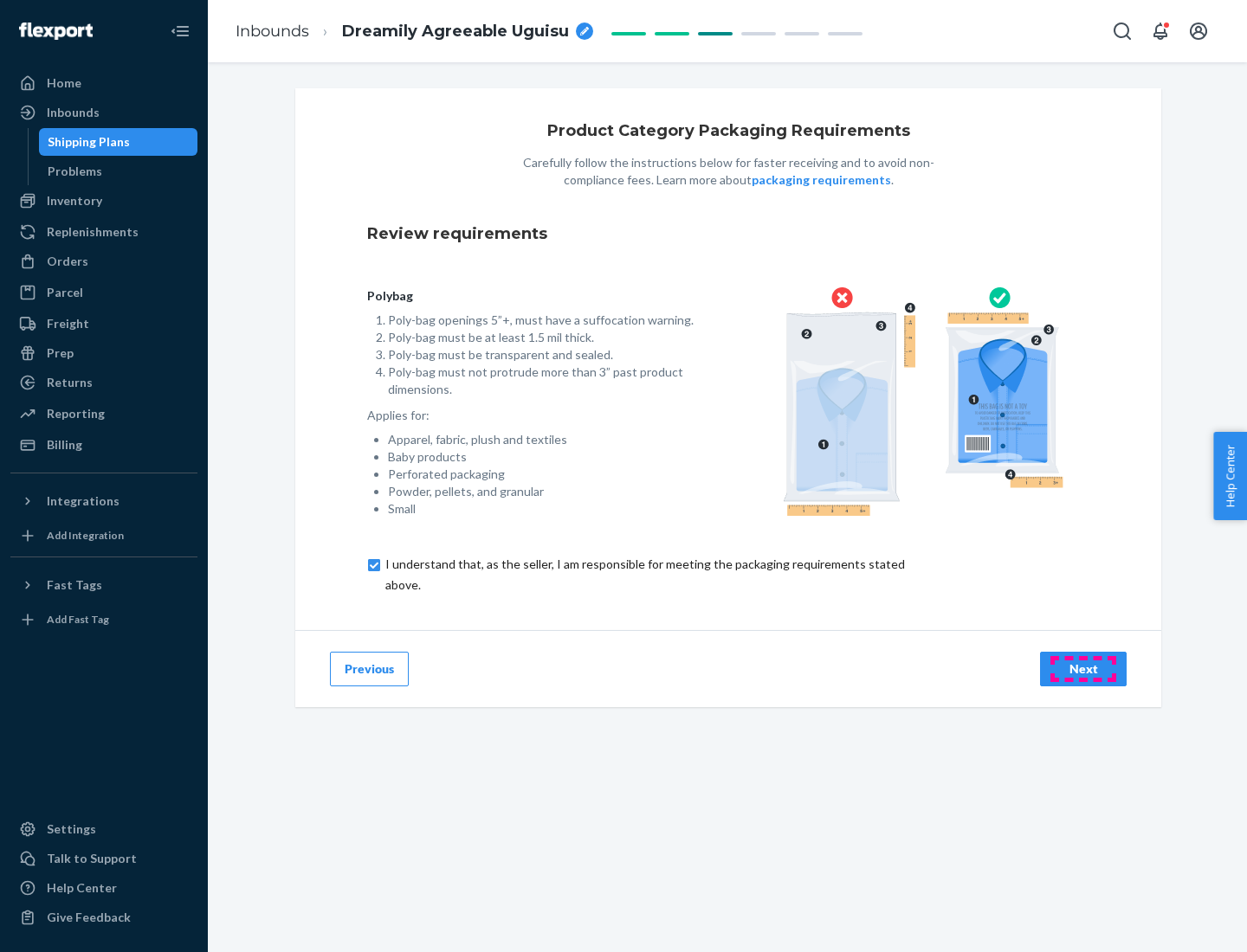
click at [1082, 668] on div "Next" at bounding box center [1082, 669] width 57 height 17
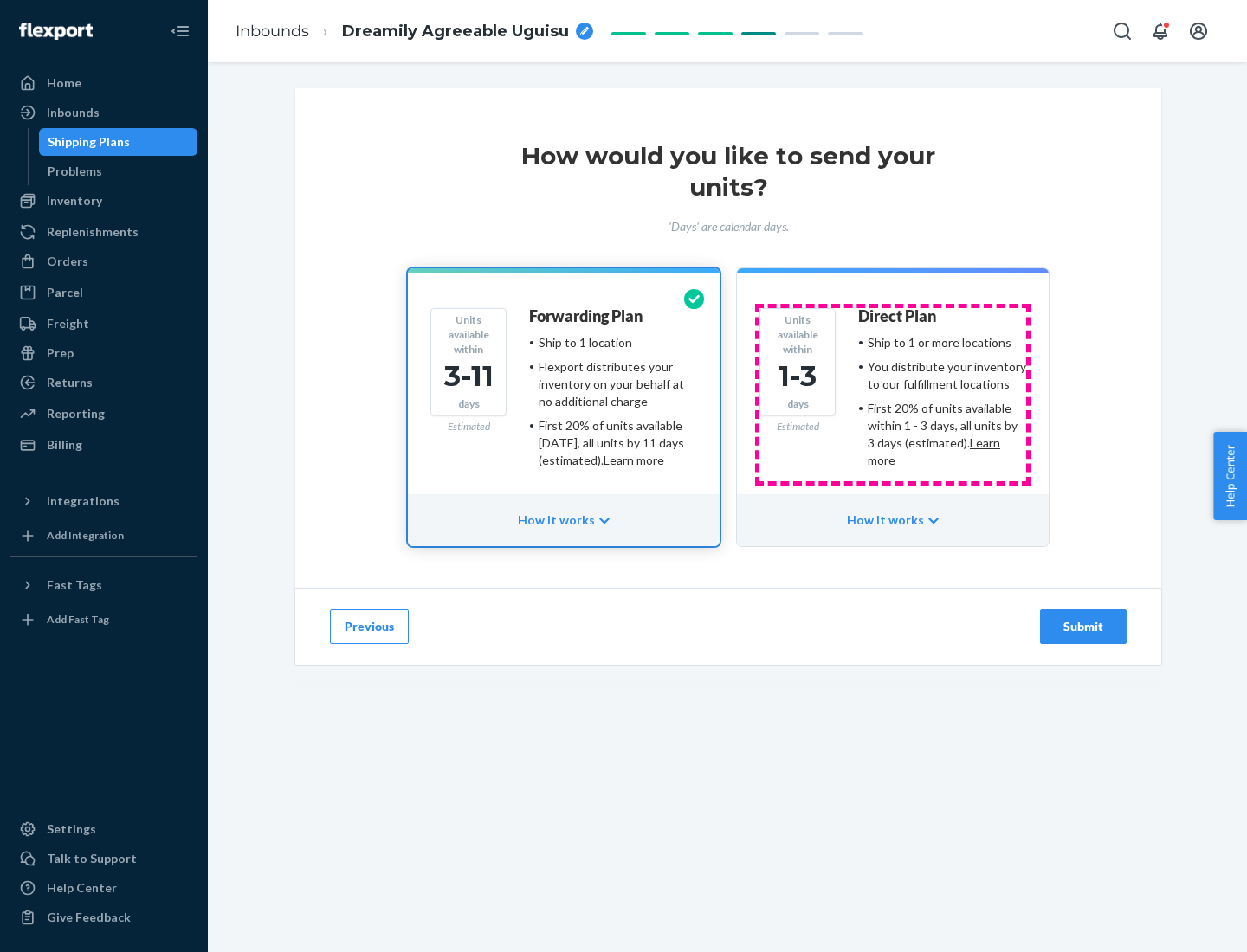
click at [892, 395] on ul "Ship to 1 or more locations You distribute your inventory to our fulfillment lo…" at bounding box center [942, 401] width 168 height 135
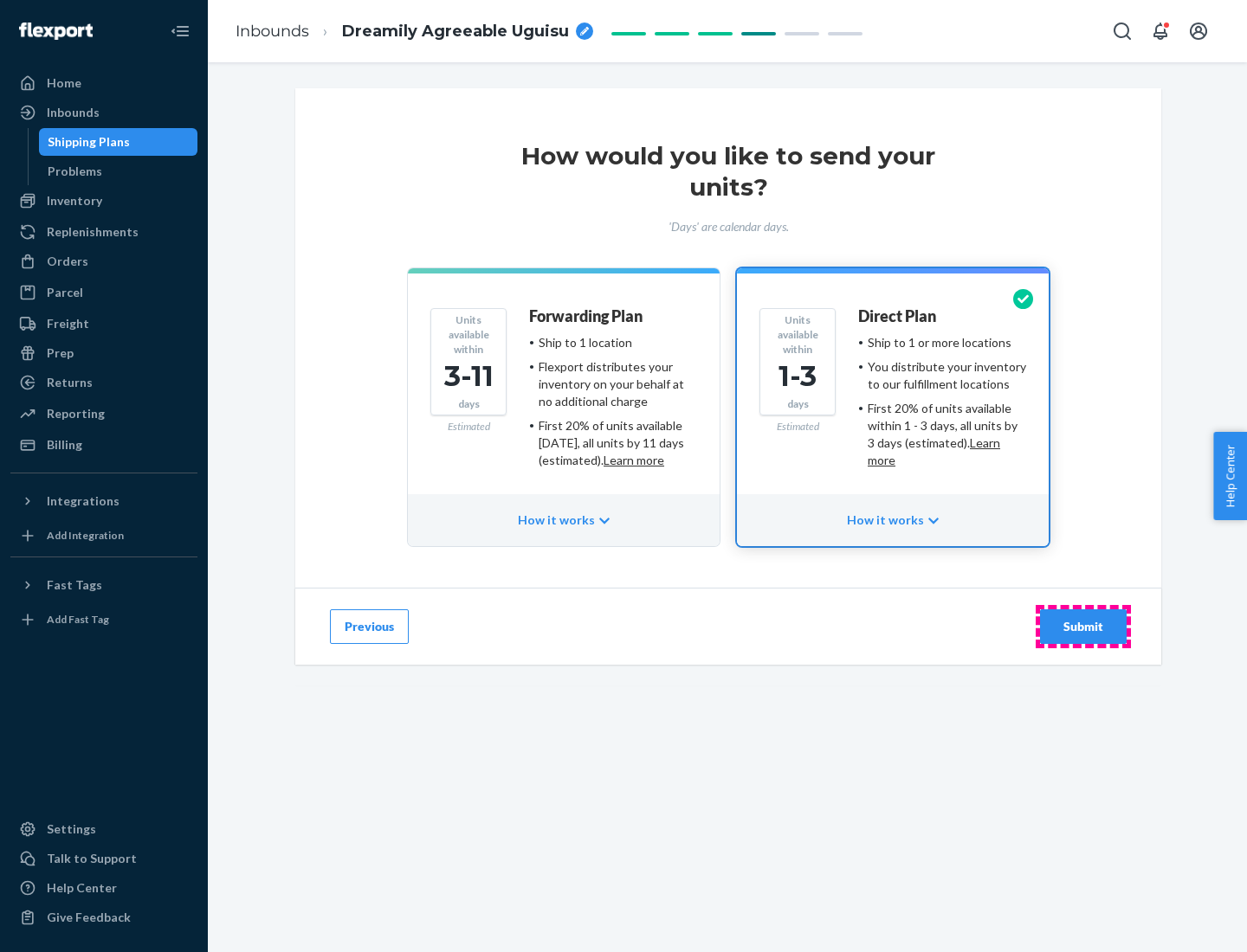
click at [1082, 627] on div "Submit" at bounding box center [1082, 627] width 57 height 17
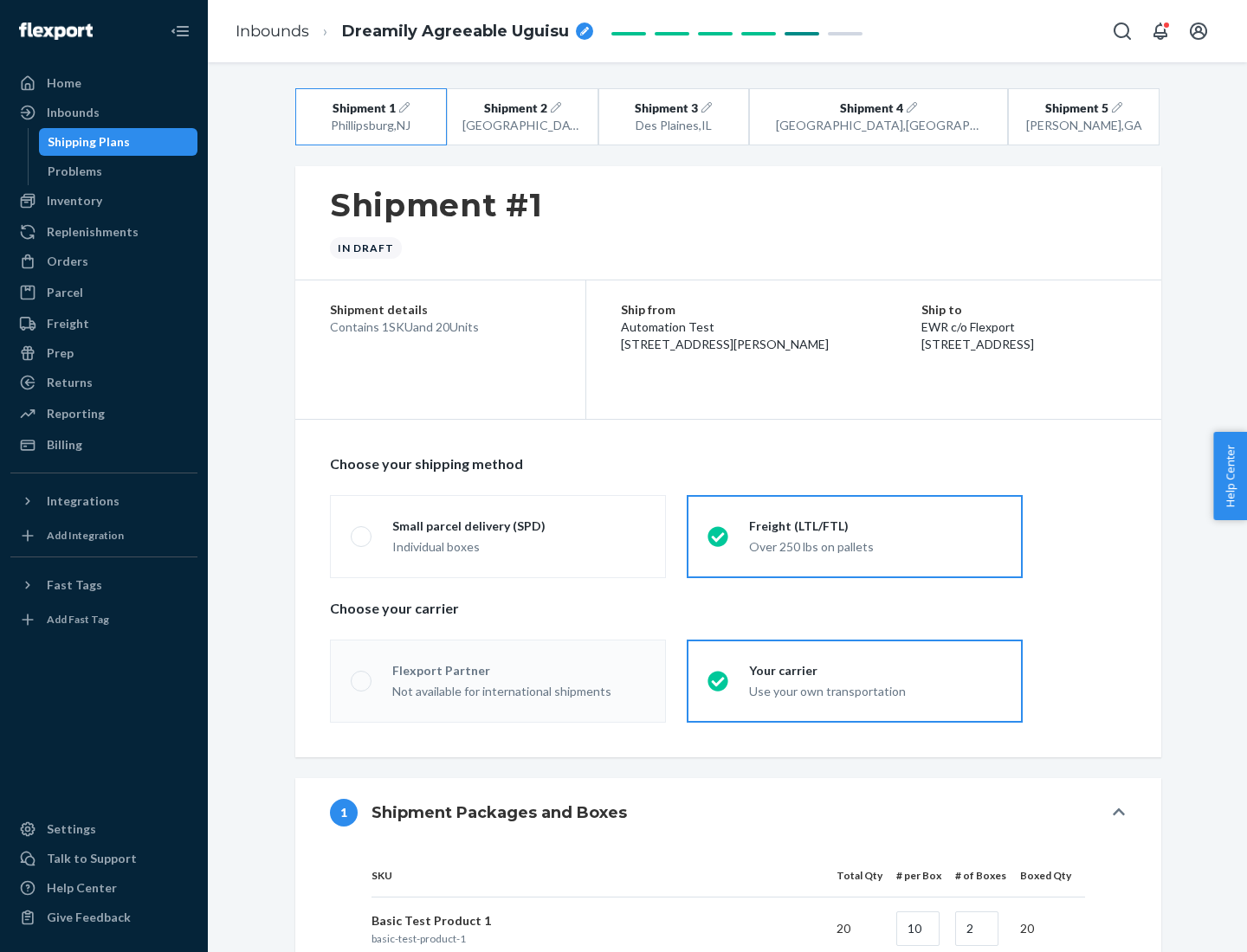
radio input "true"
radio input "false"
radio input "true"
radio input "false"
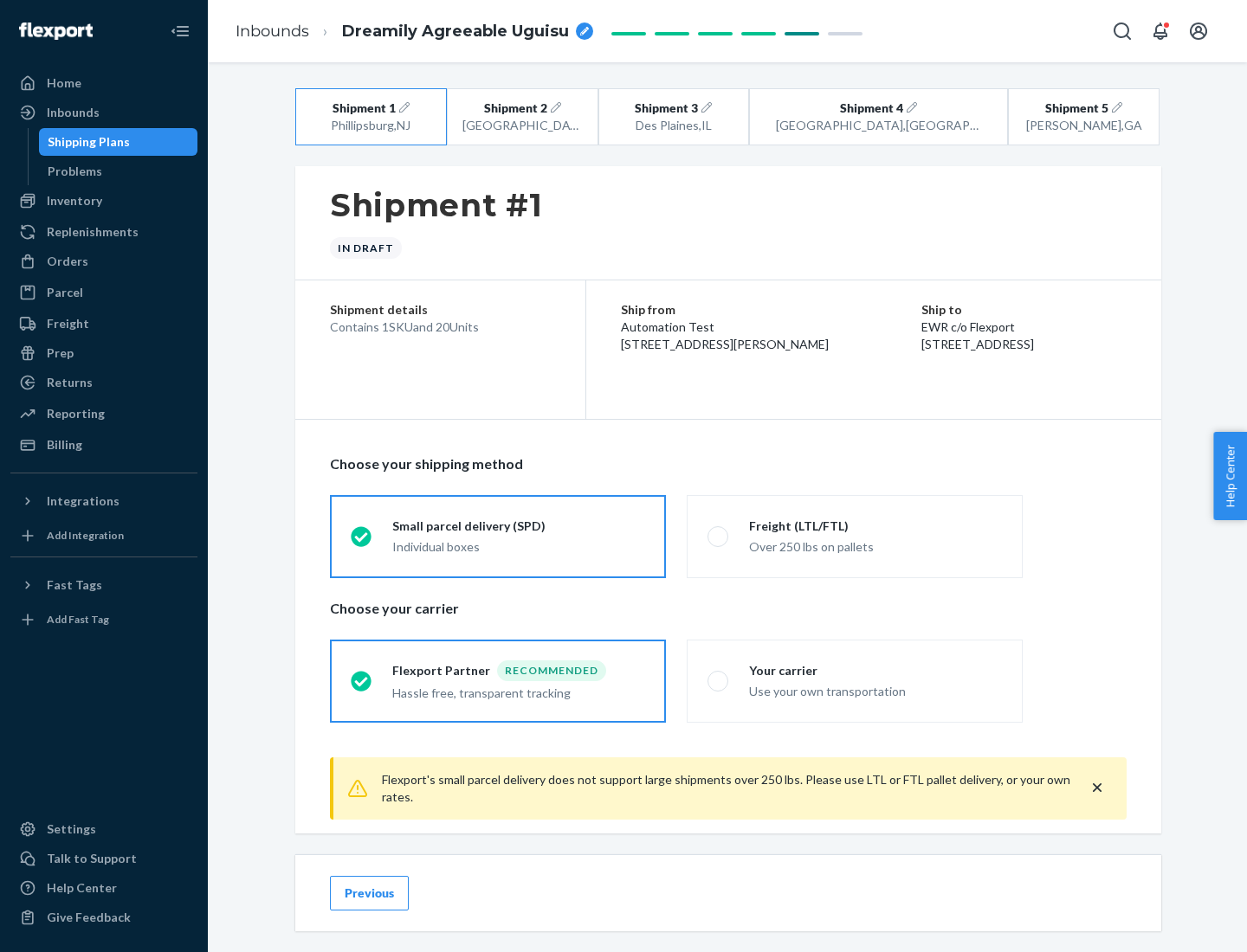
scroll to position [19, 0]
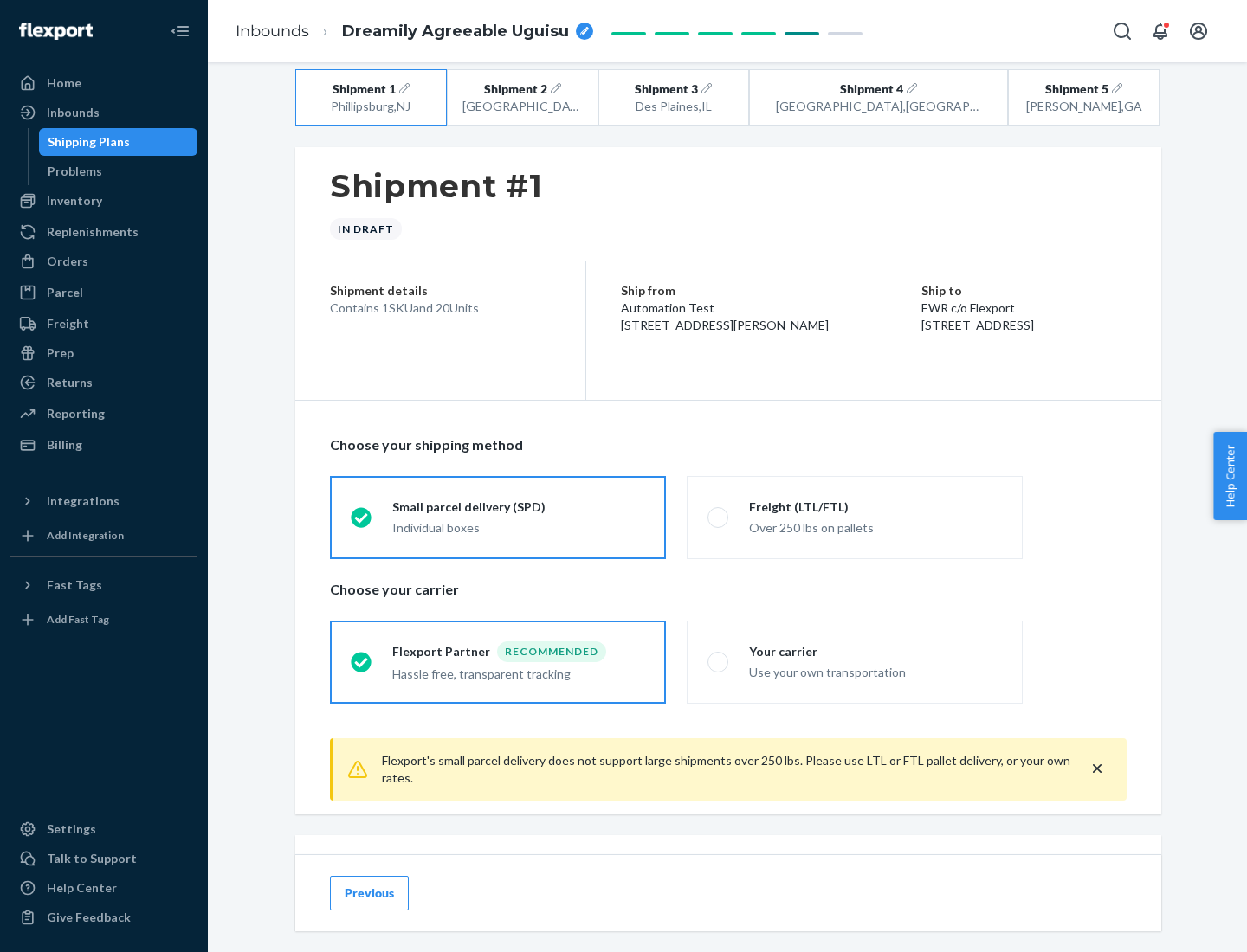
click at [875, 507] on div "Freight (LTL/FTL)" at bounding box center [875, 507] width 252 height 17
click at [719, 511] on input "Freight (LTL/FTL) Over 250 lbs on pallets" at bounding box center [713, 517] width 11 height 11
radio input "true"
radio input "false"
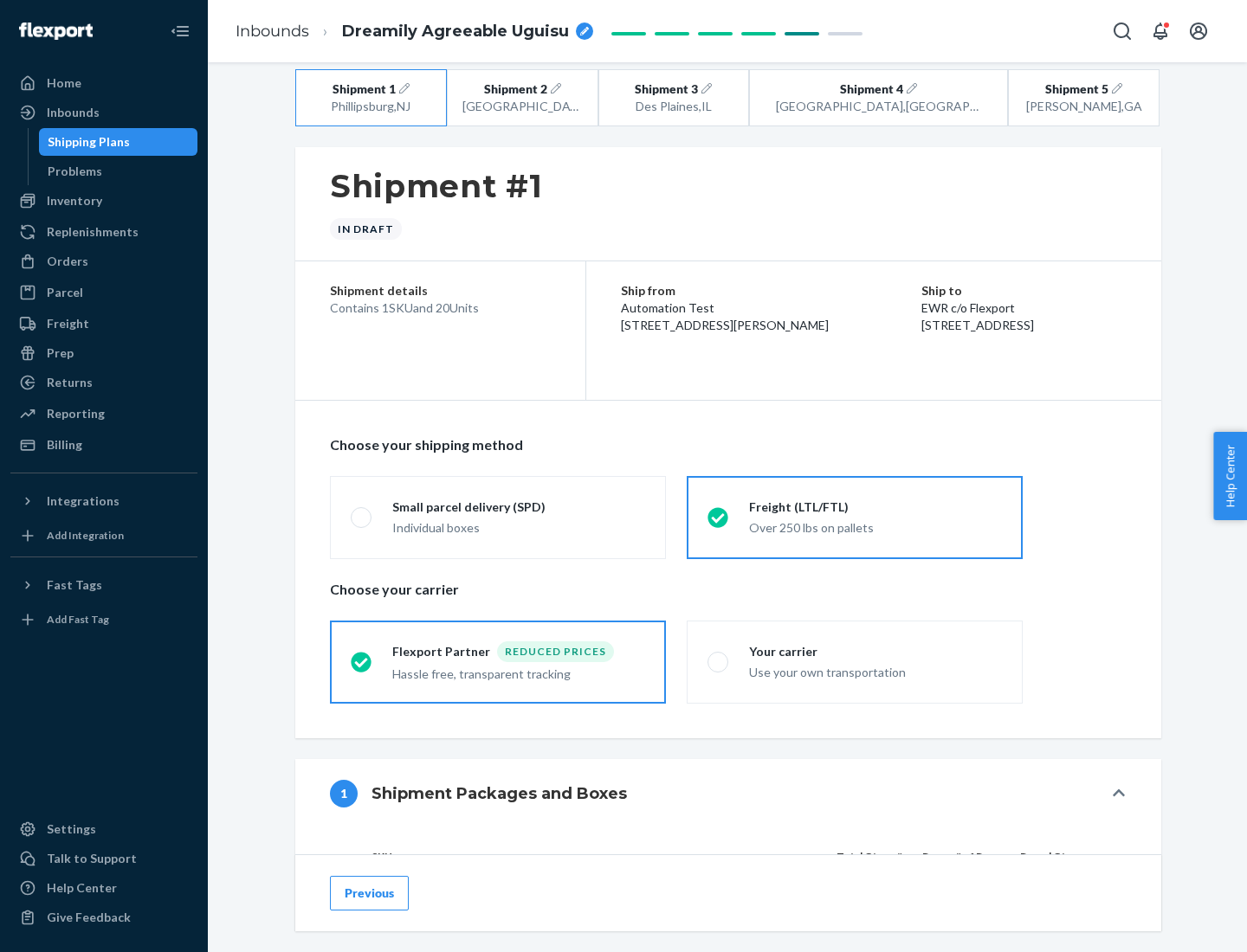
scroll to position [164, 0]
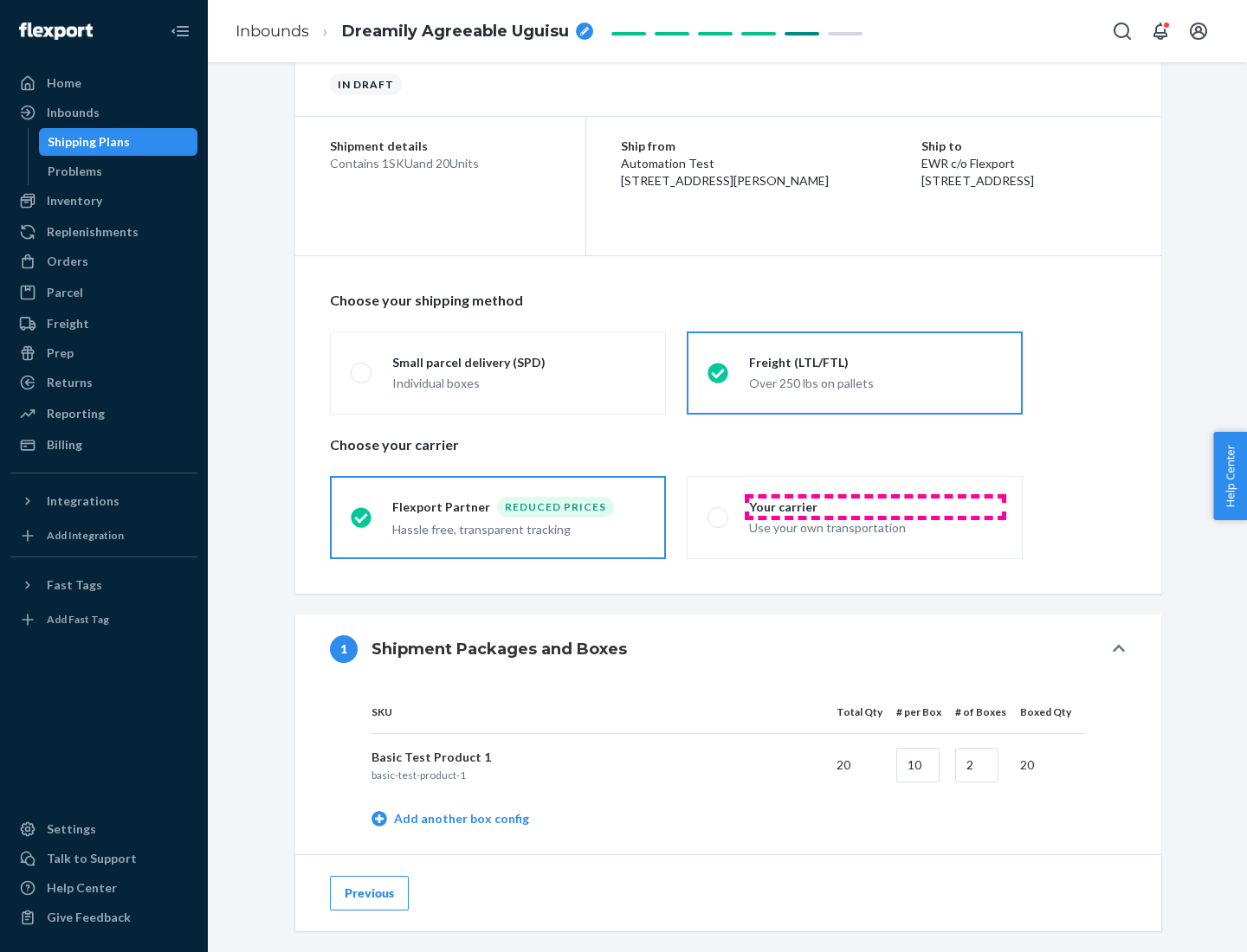
click at [875, 507] on div "Your carrier" at bounding box center [875, 507] width 252 height 17
click at [719, 511] on input "Your carrier Use your own transportation" at bounding box center [713, 517] width 11 height 11
radio input "true"
radio input "false"
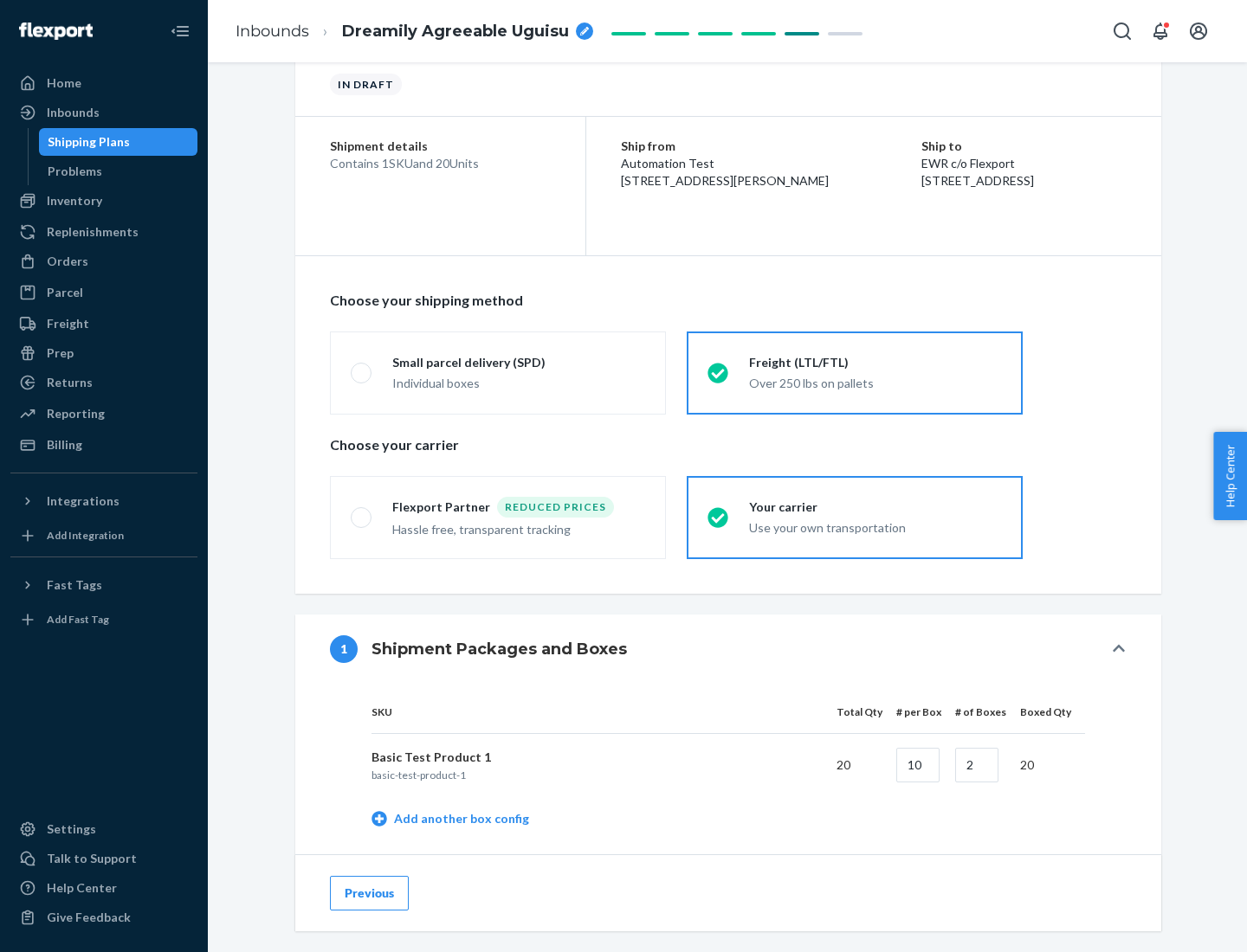
scroll to position [547, 0]
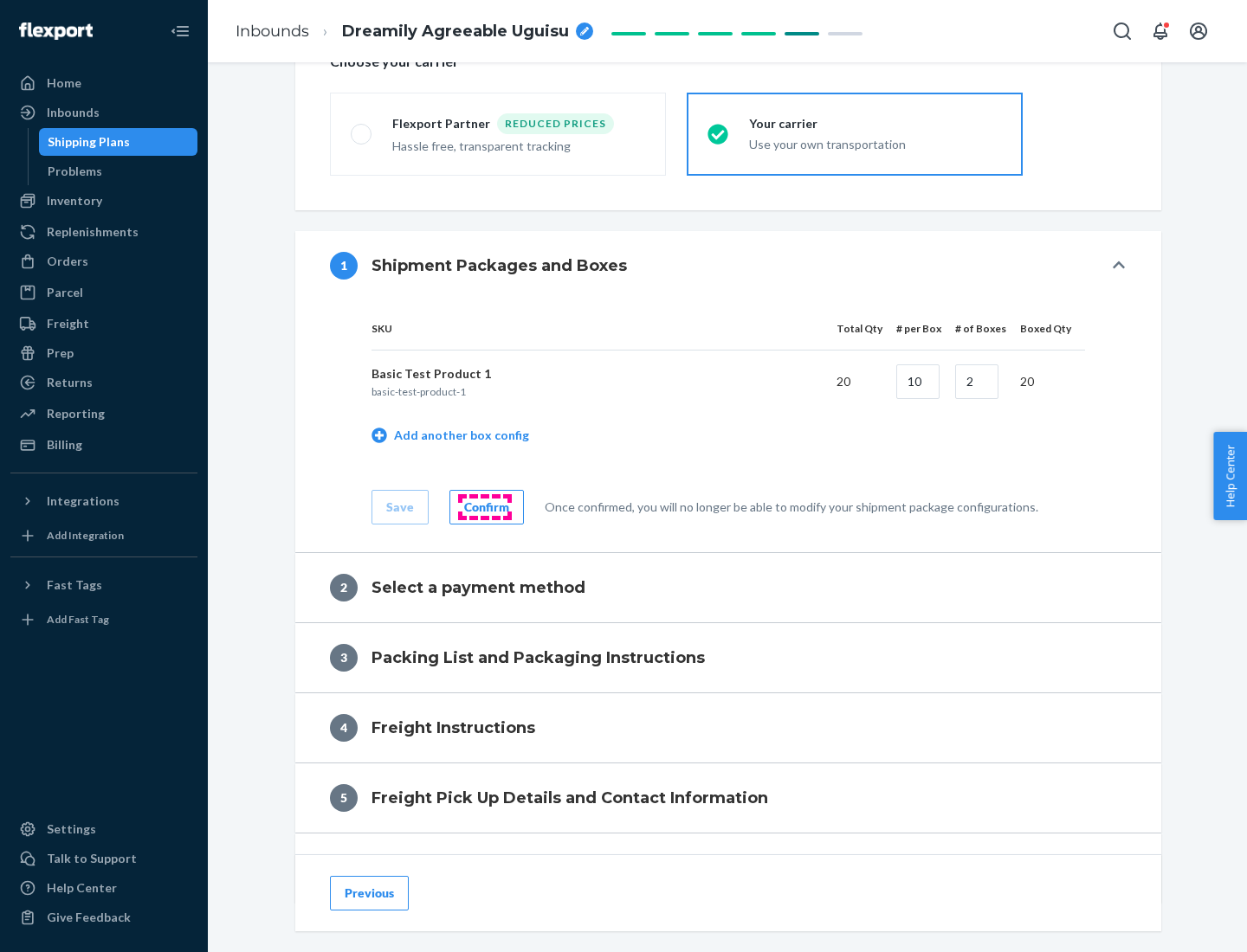
click at [484, 507] on div "Confirm" at bounding box center [487, 507] width 45 height 17
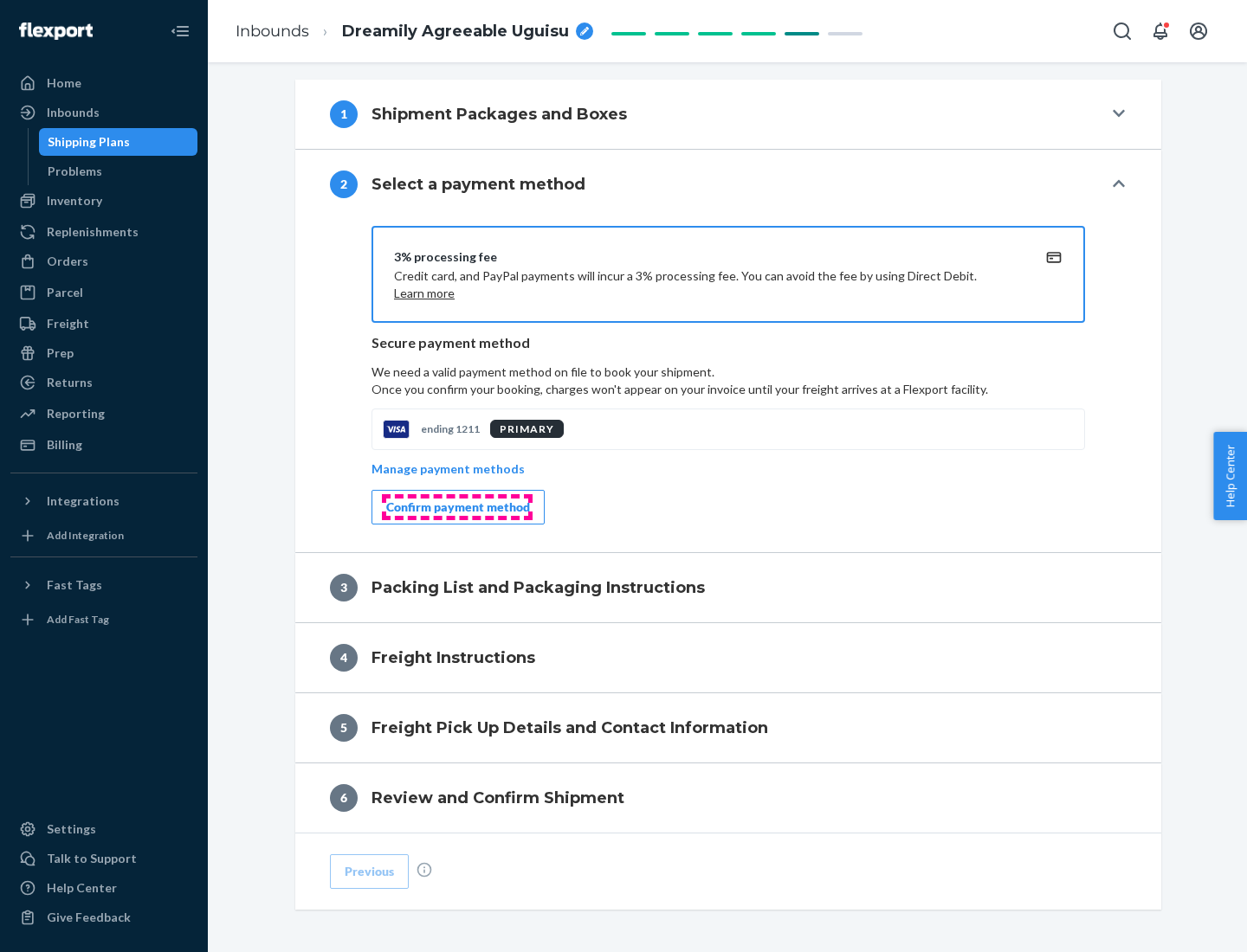
click at [457, 508] on div "Confirm payment method" at bounding box center [458, 507] width 144 height 17
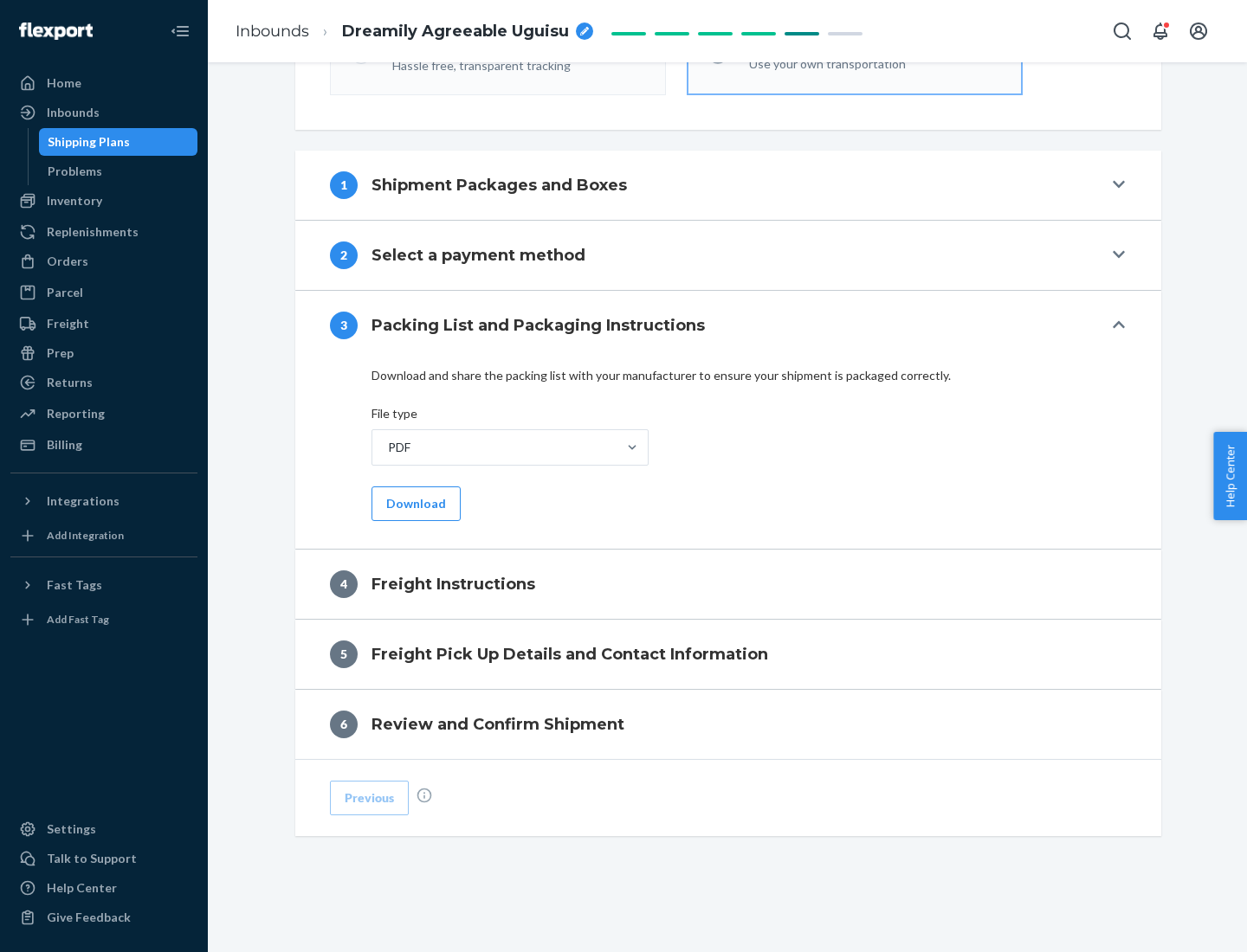
scroll to position [624, 0]
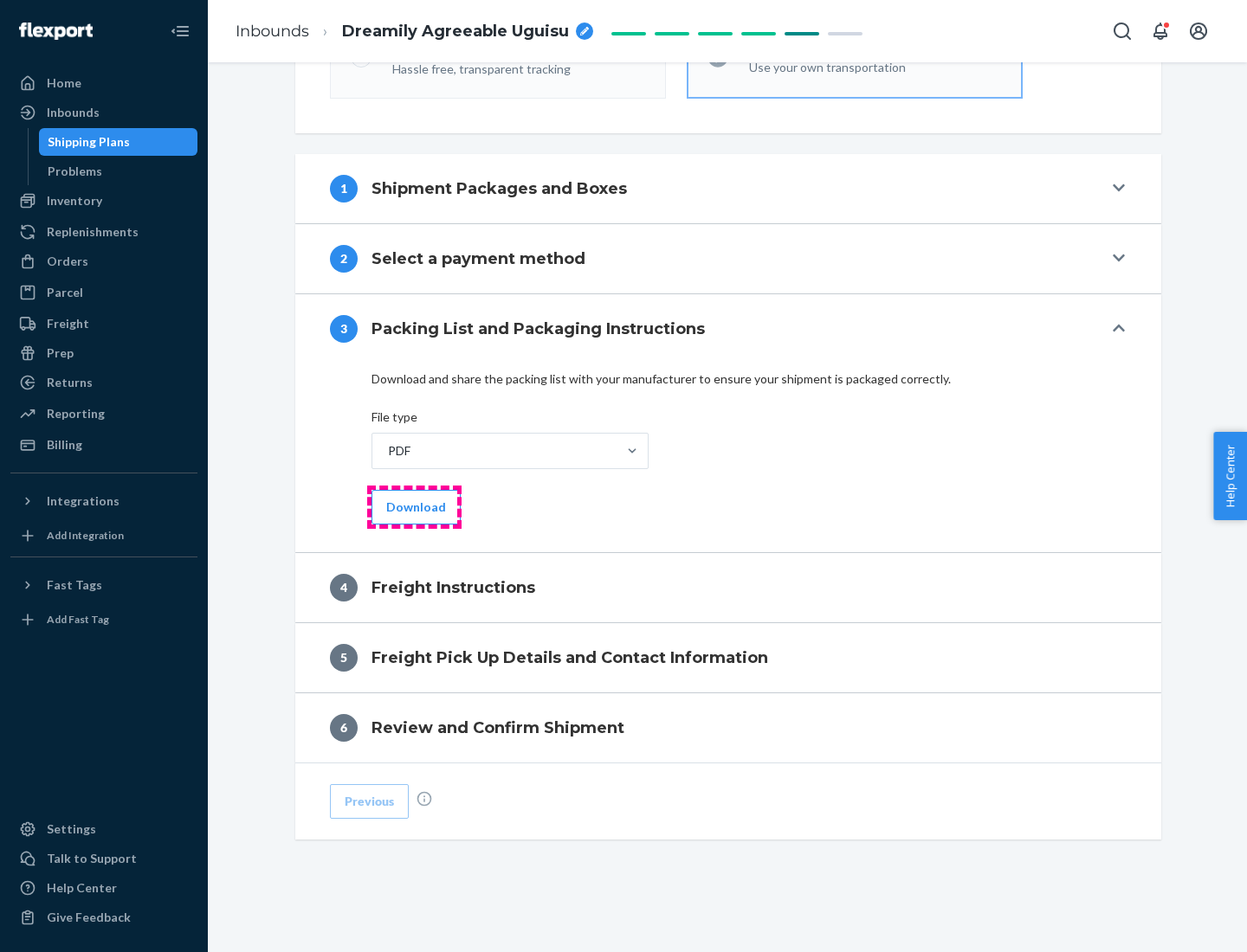
click at [414, 507] on button "Download" at bounding box center [416, 507] width 89 height 35
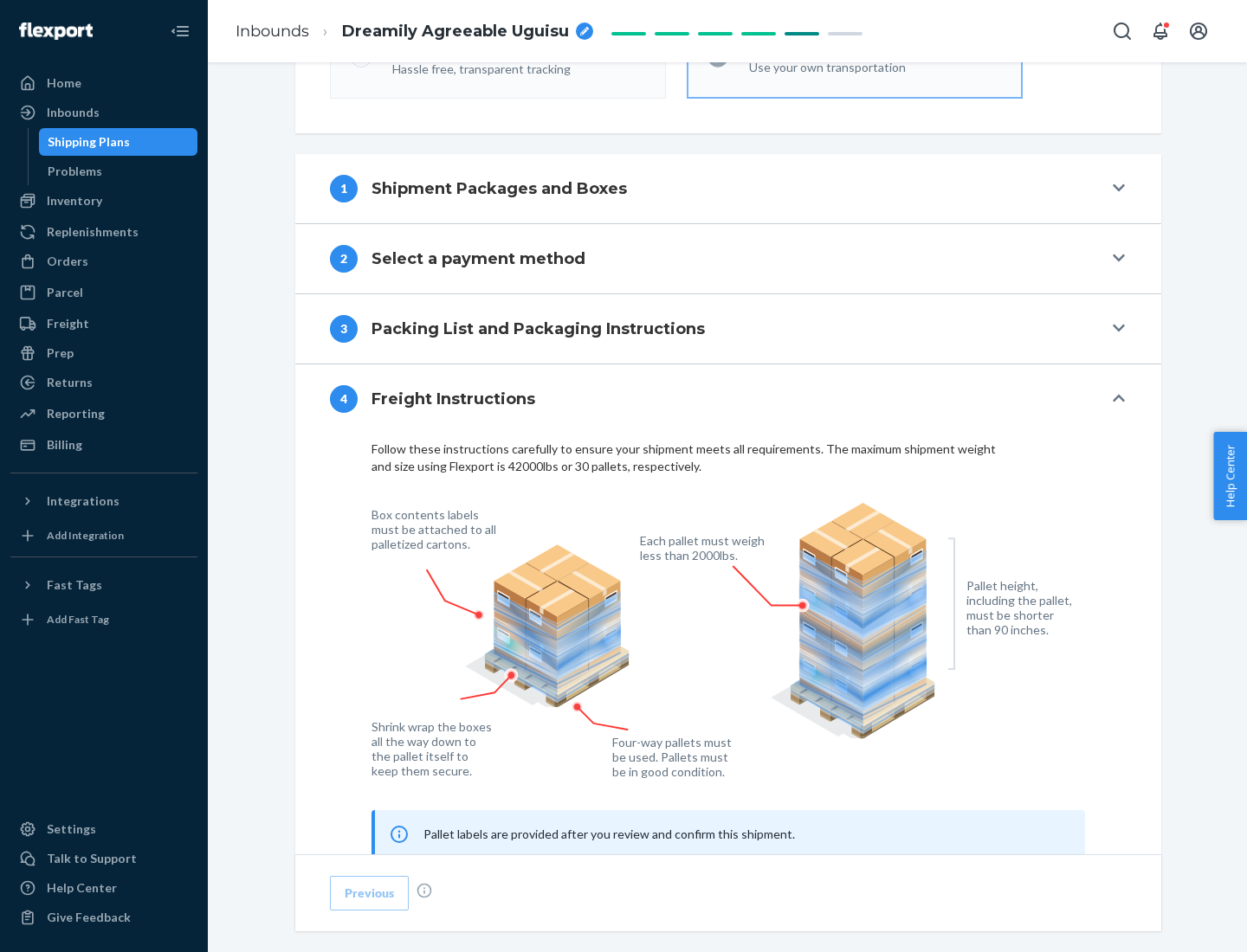
scroll to position [1047, 0]
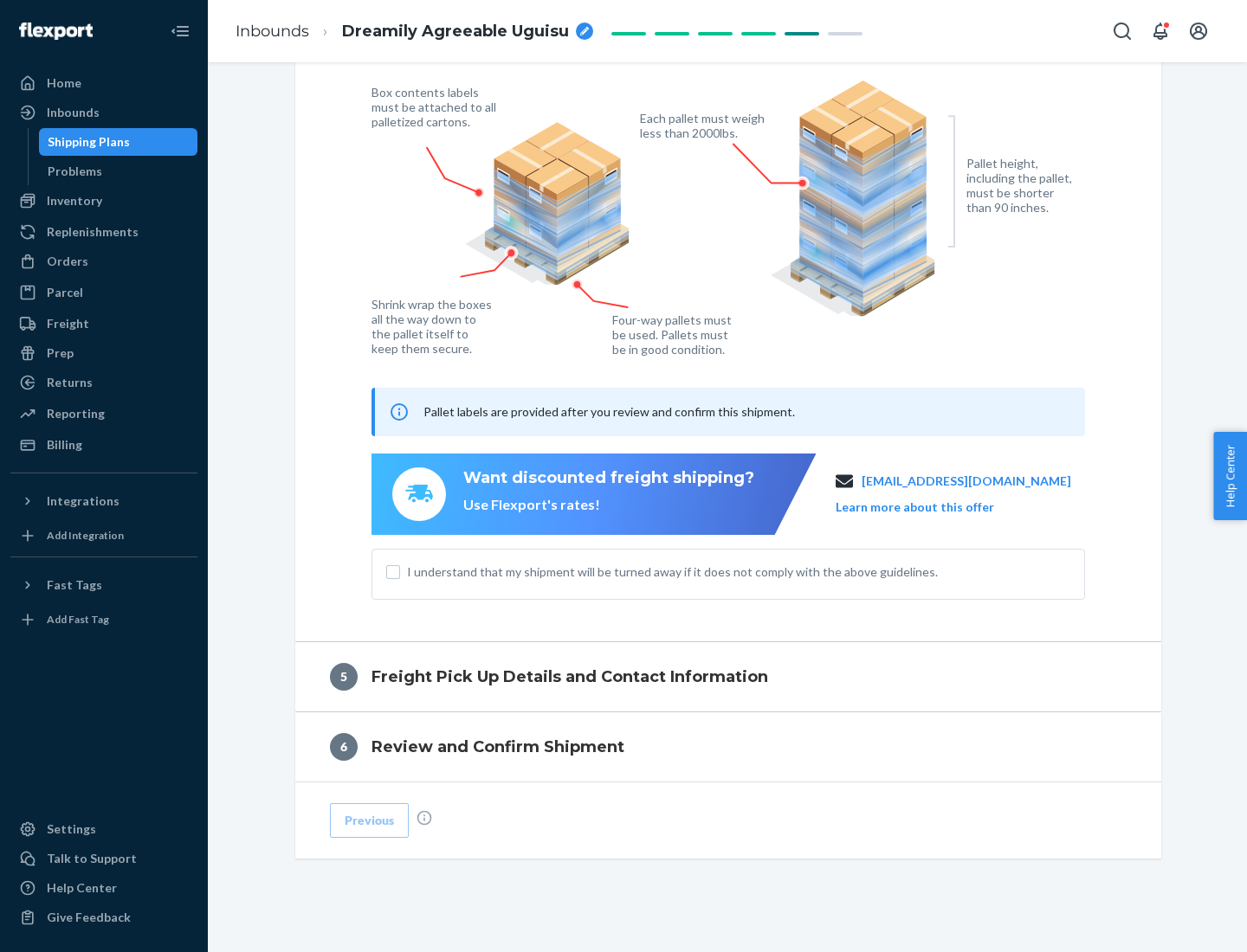
click at [936, 507] on button "Learn more about this offer" at bounding box center [915, 507] width 159 height 17
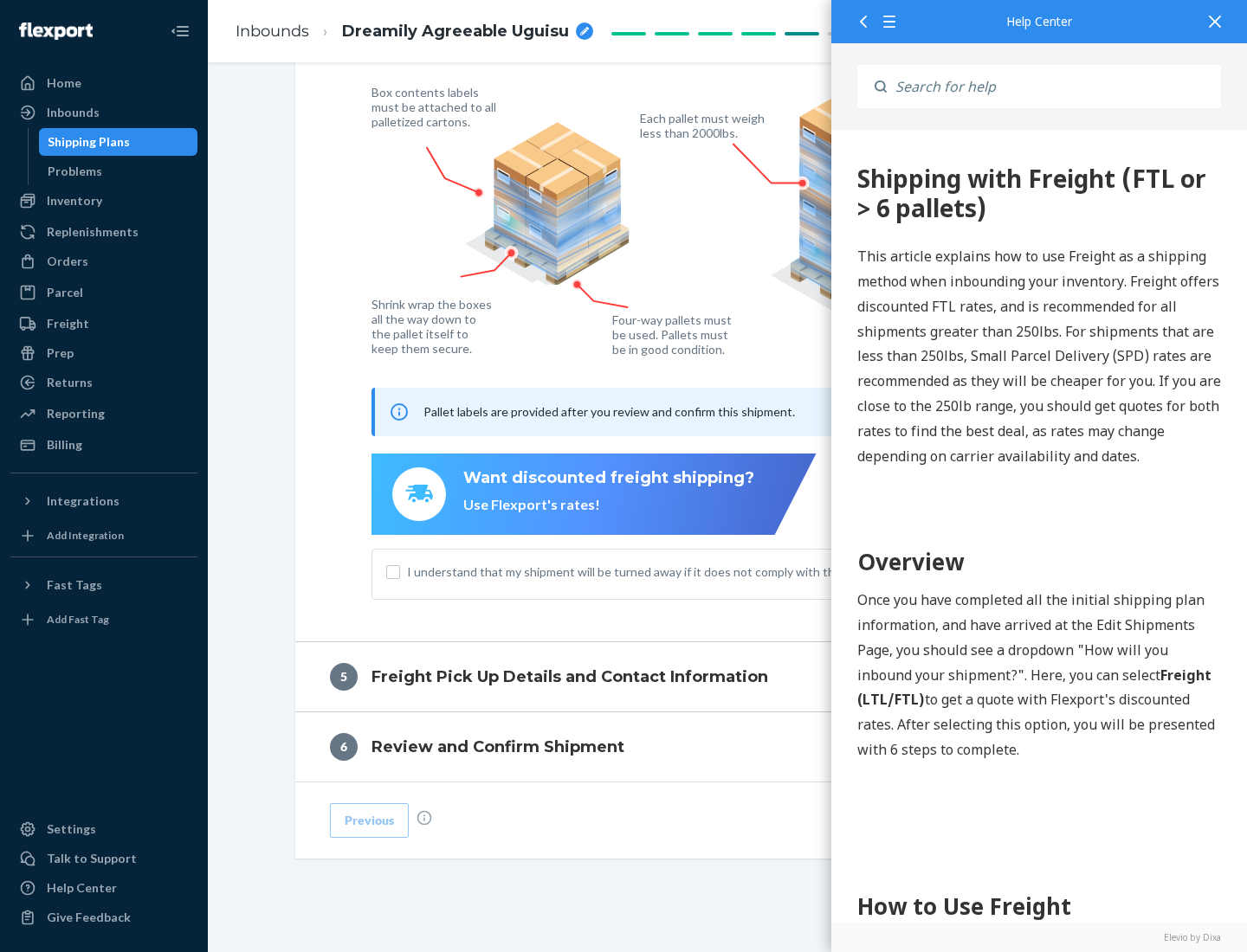
scroll to position [0, 0]
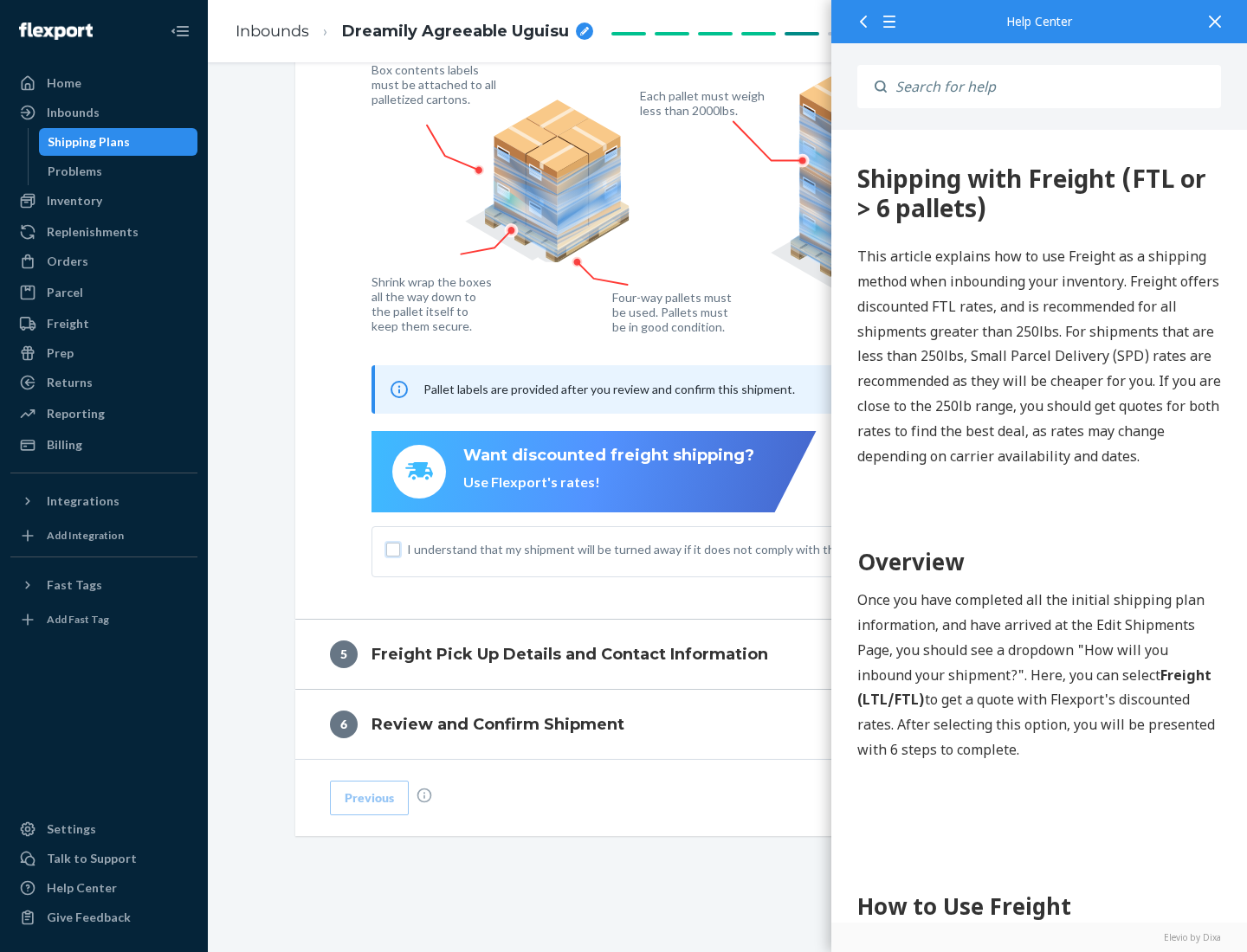
click at [393, 549] on input "I understand that my shipment will be turned away if it does not comply with th…" at bounding box center [392, 549] width 14 height 14
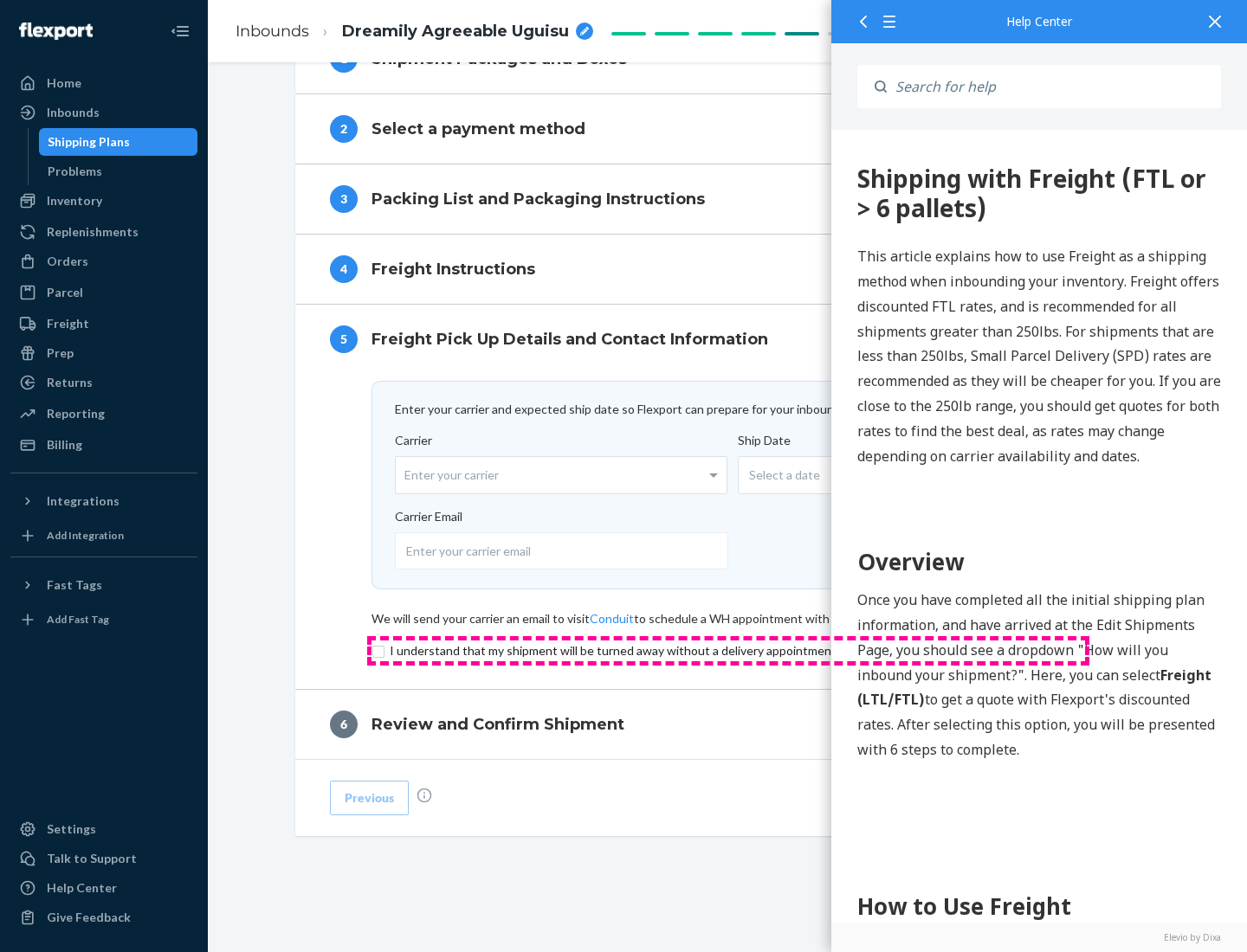
click at [728, 650] on input "checkbox" at bounding box center [728, 651] width 713 height 21
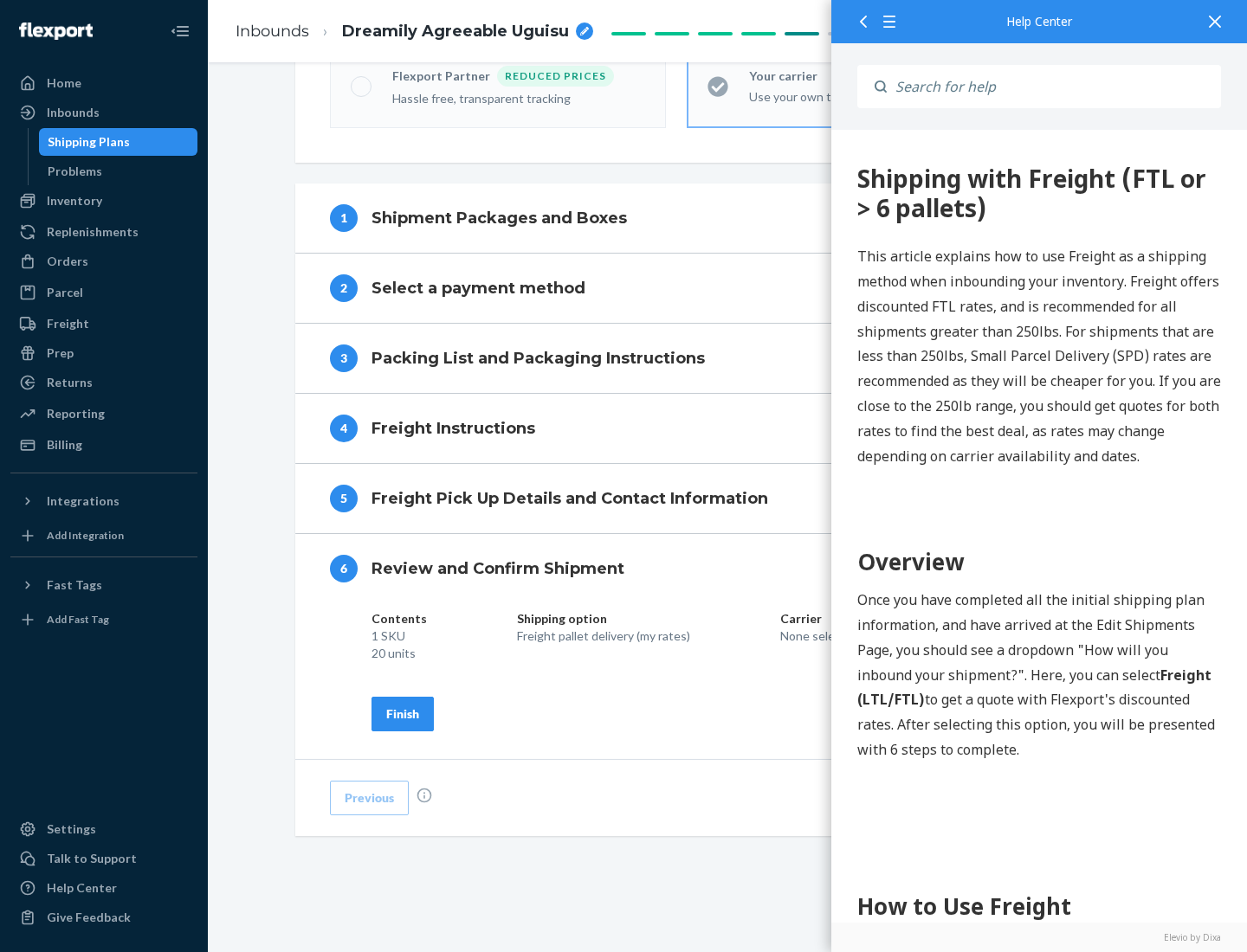
scroll to position [595, 0]
click at [403, 713] on div "Finish" at bounding box center [402, 714] width 33 height 17
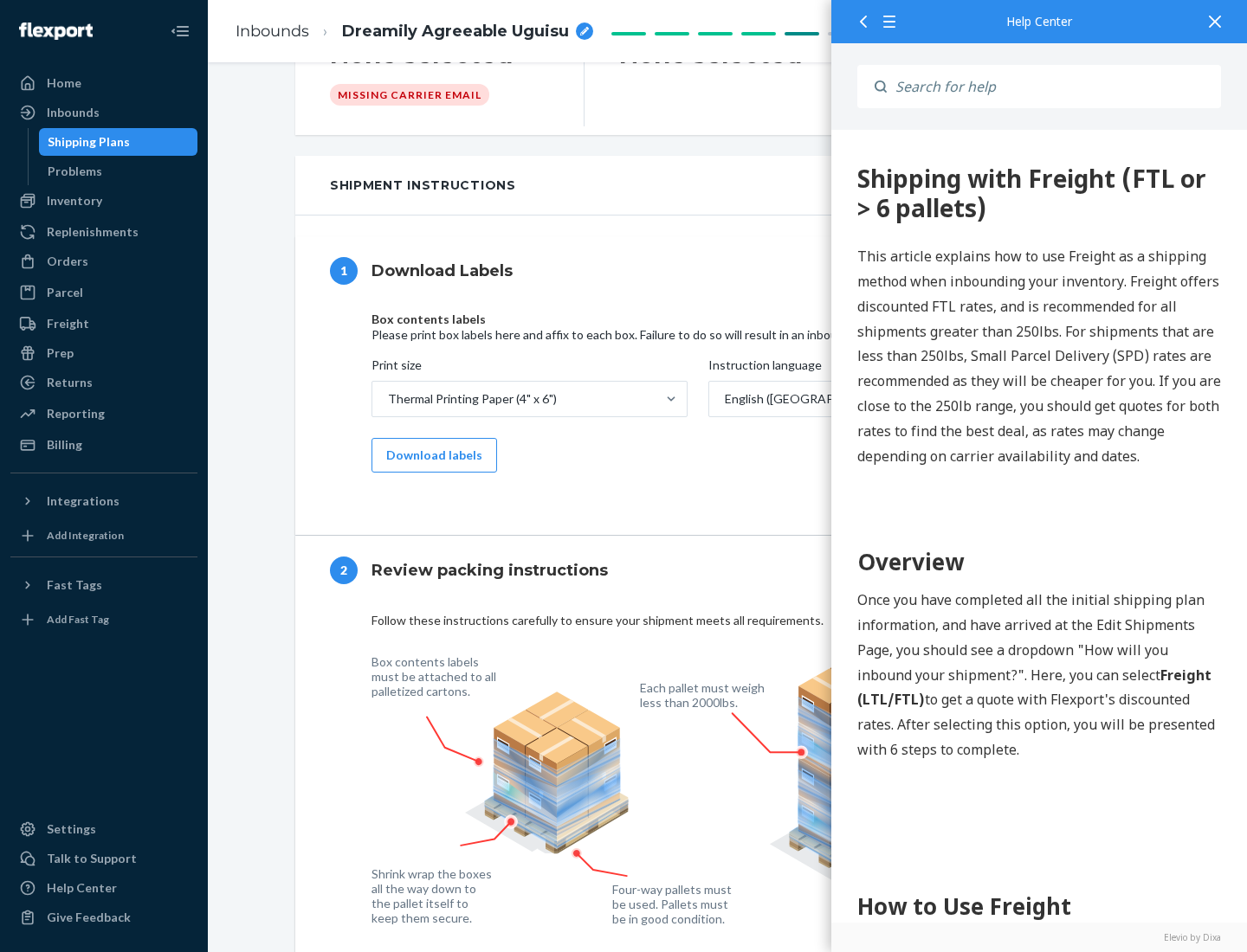
scroll to position [0, 0]
